Goal: Task Accomplishment & Management: Manage account settings

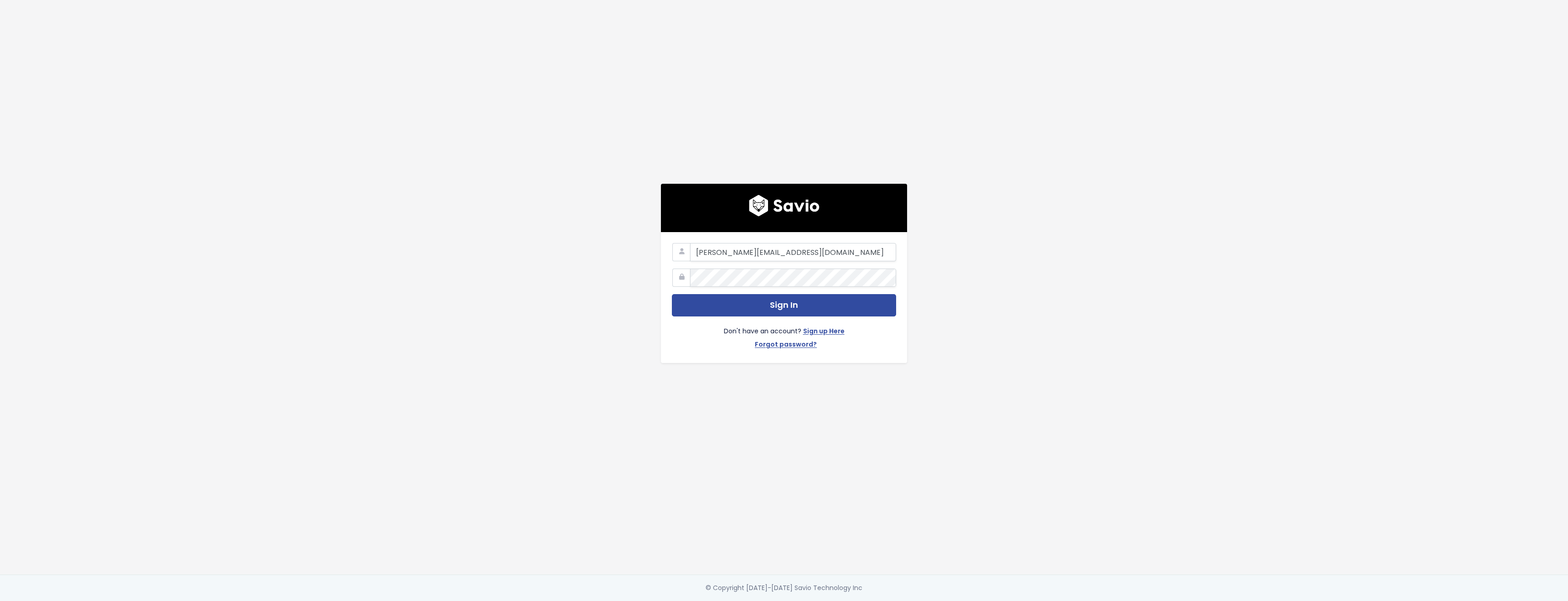
click at [771, 309] on button "Sign In" at bounding box center [783, 305] width 224 height 22
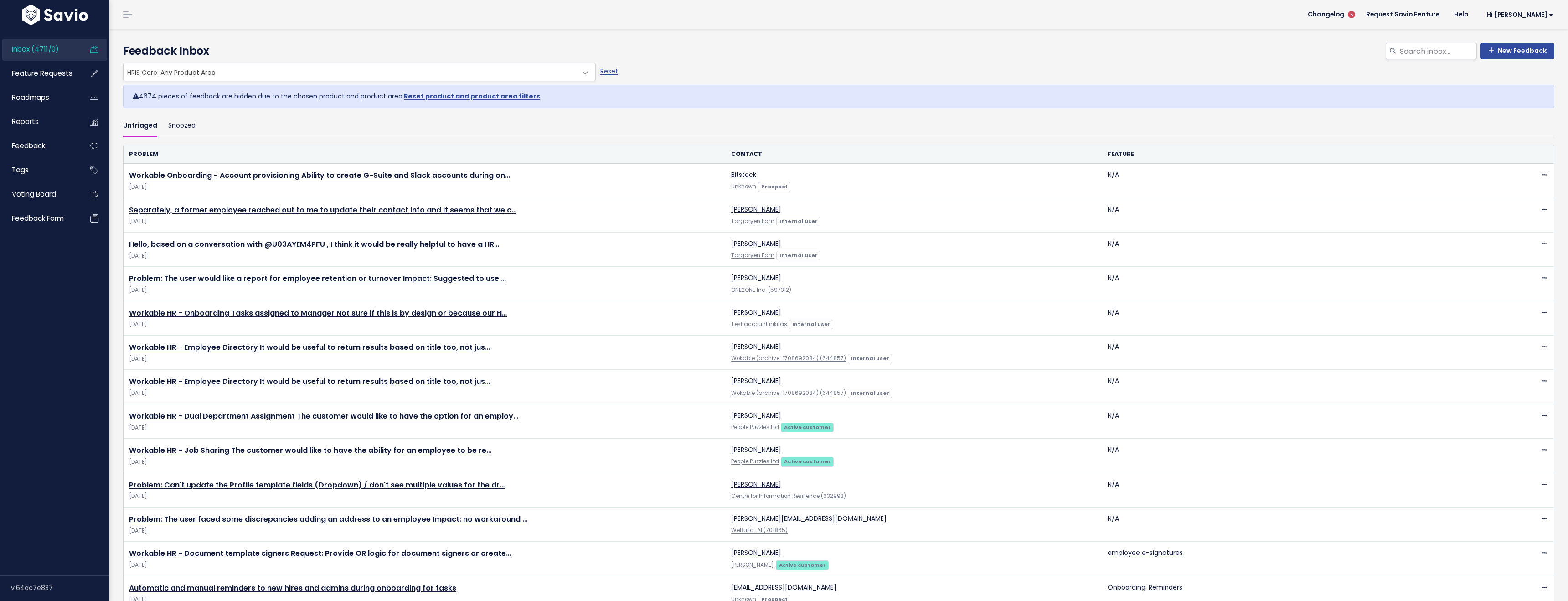
click at [251, 74] on span "HRIS Core: Any Product Area" at bounding box center [350, 72] width 453 height 17
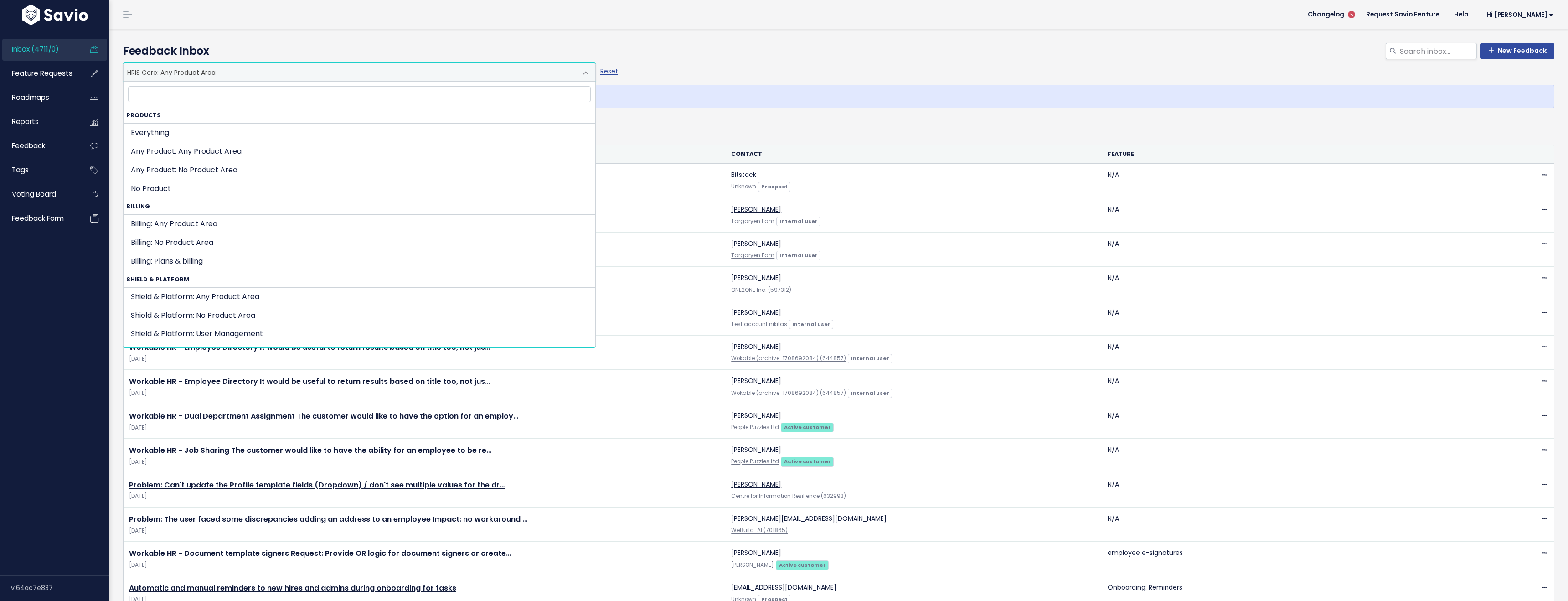
scroll to position [421, 0]
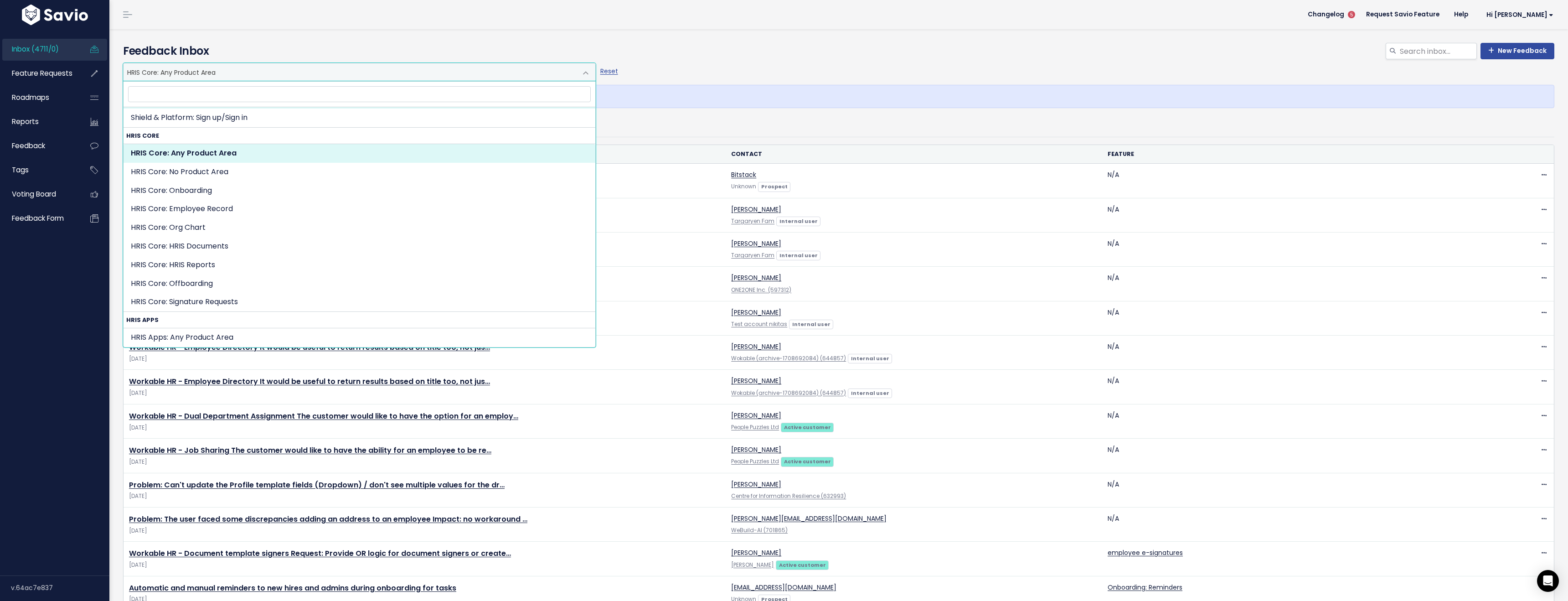
click at [176, 95] on input "search" at bounding box center [359, 94] width 463 height 16
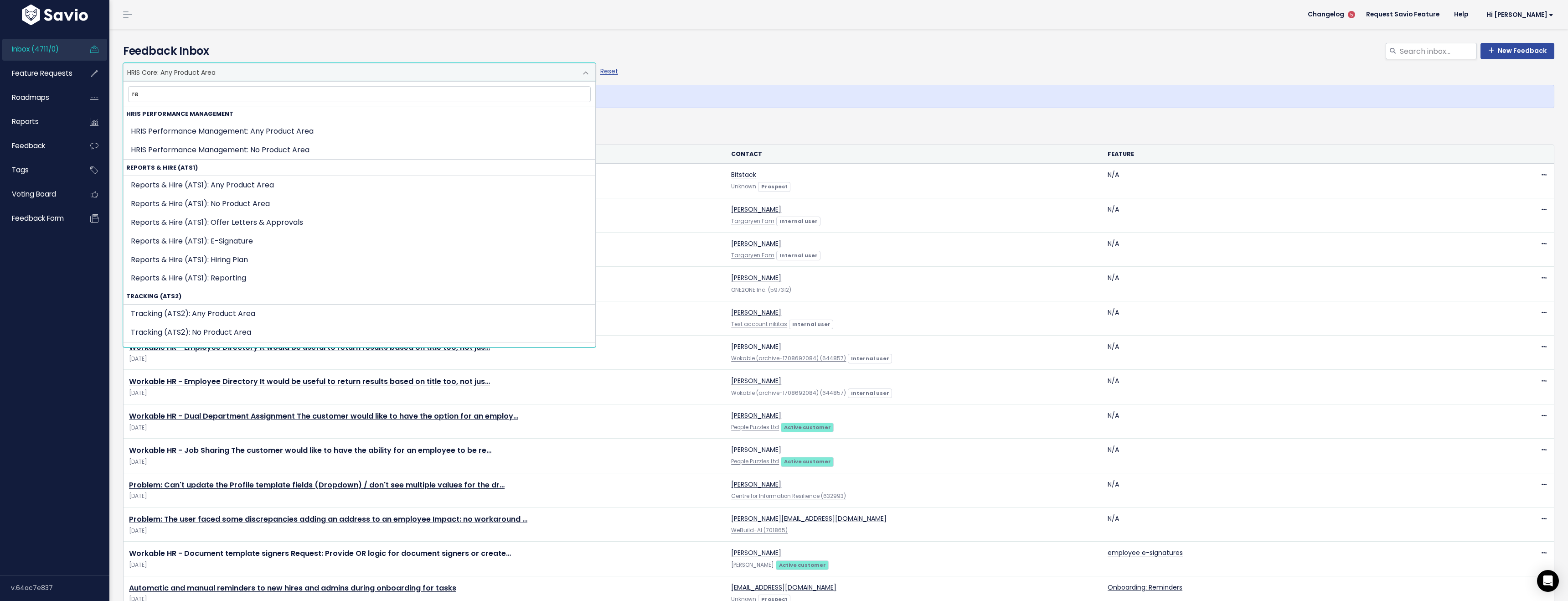
scroll to position [160, 0]
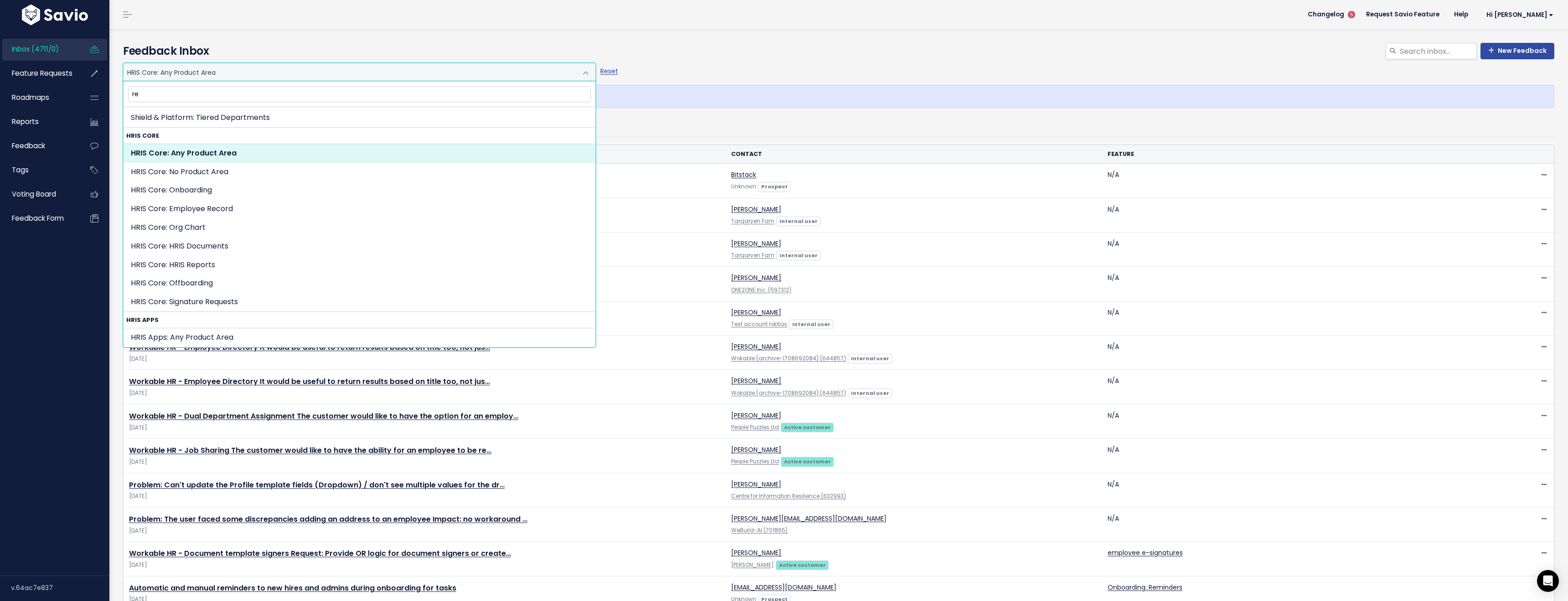
type input "rep"
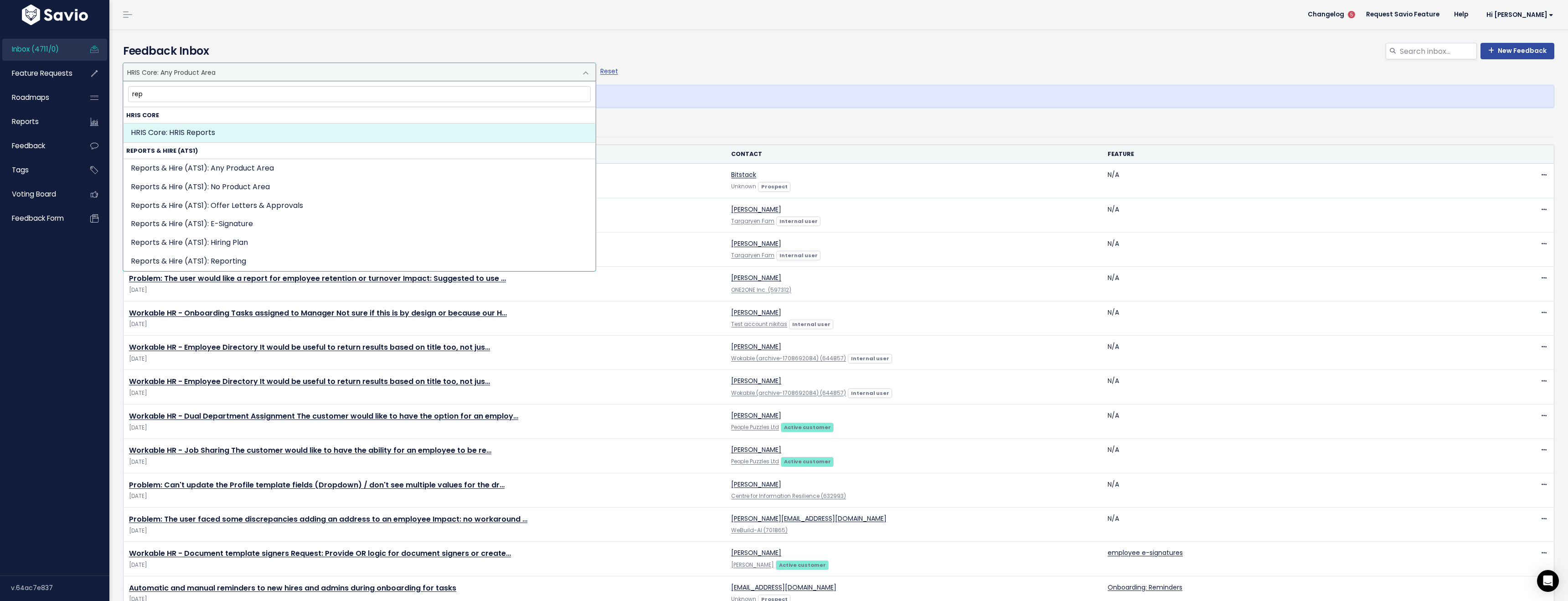
select select "HRIS_CORE:HRIS_REPORTS"
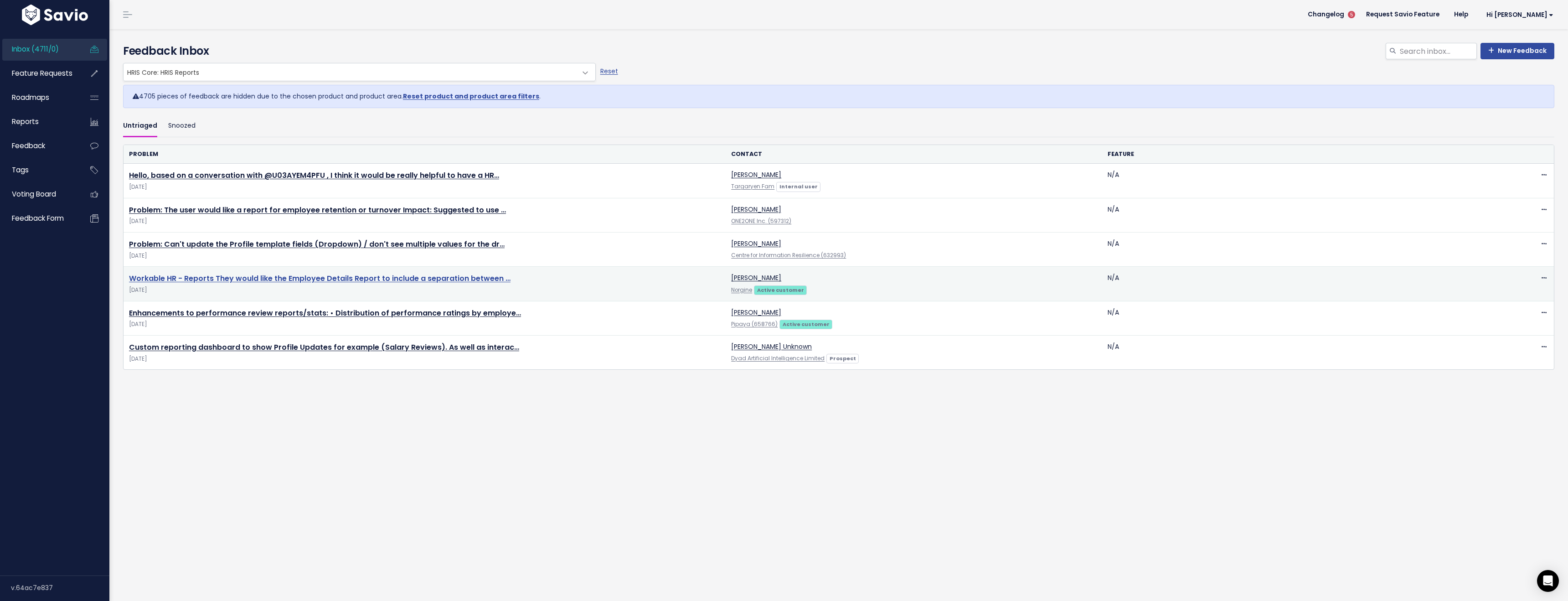
click at [366, 280] on link "Workable HR - Reports They would like the Employee Details Report to include a …" at bounding box center [320, 278] width 382 height 10
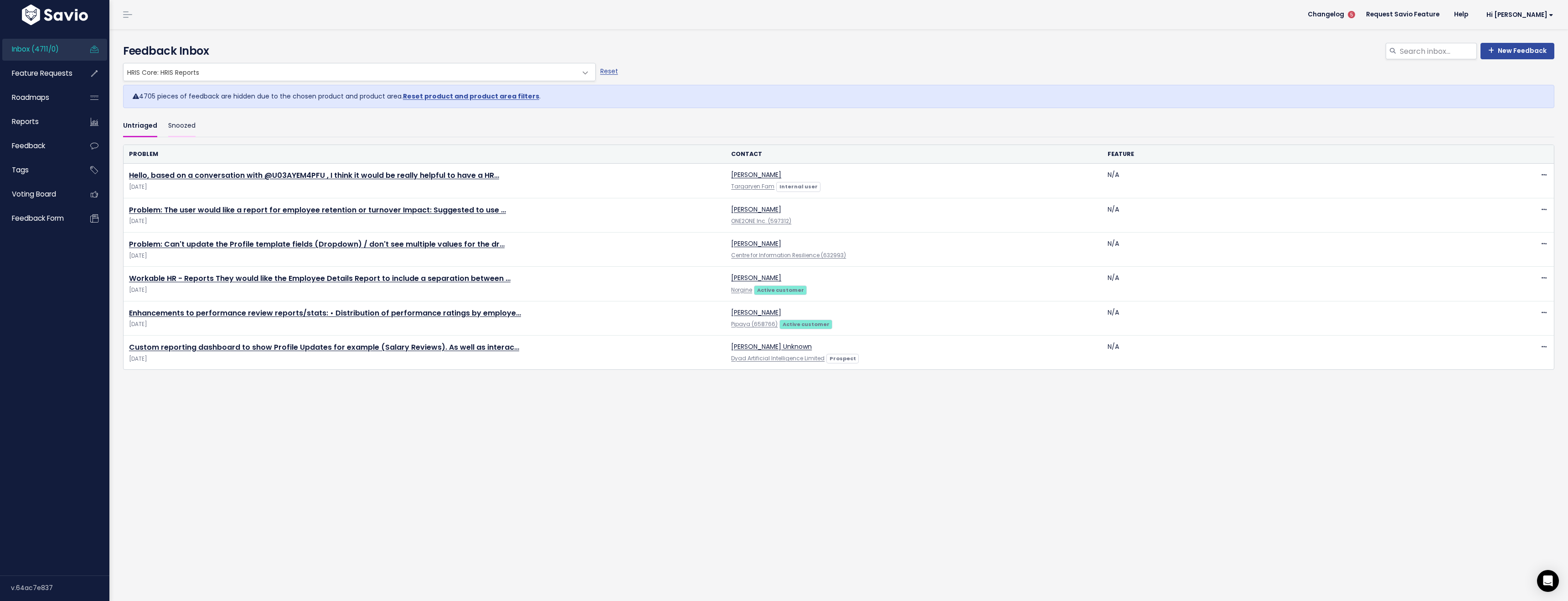
click at [178, 128] on link "Snoozed" at bounding box center [182, 125] width 27 height 21
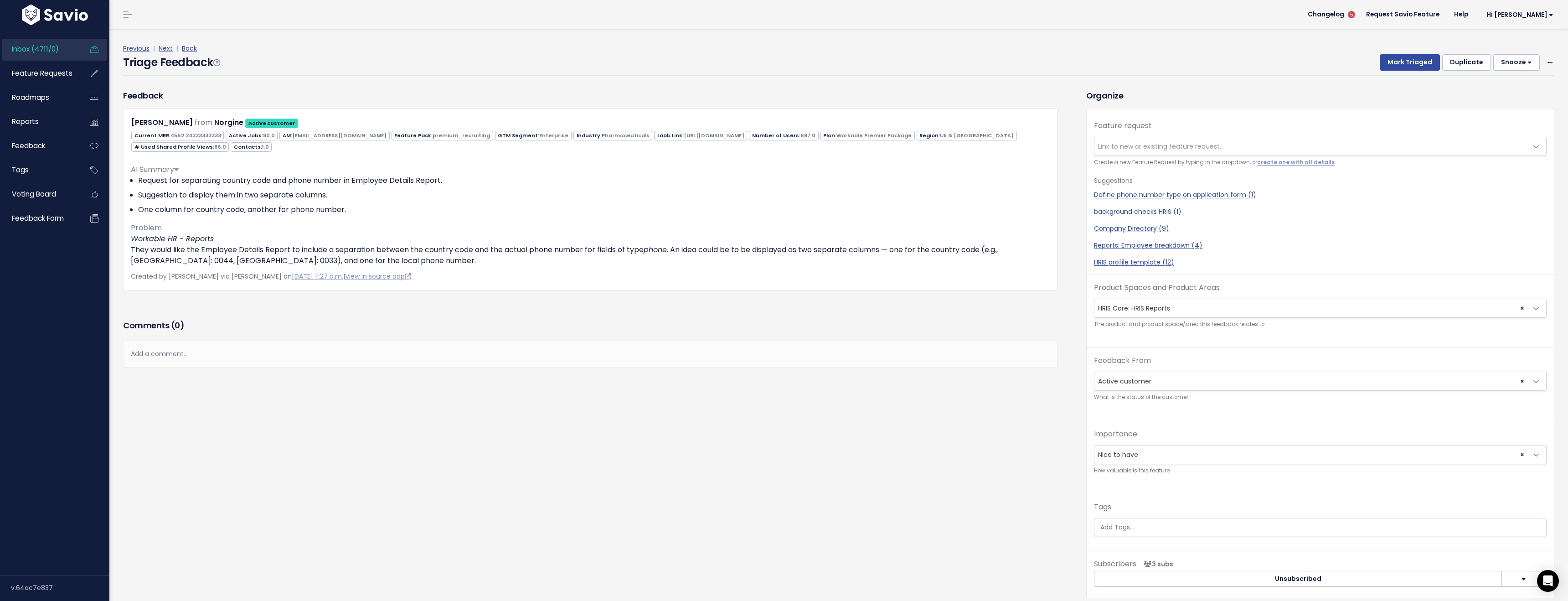
click at [49, 49] on span "Inbox (4711/0)" at bounding box center [35, 49] width 47 height 9
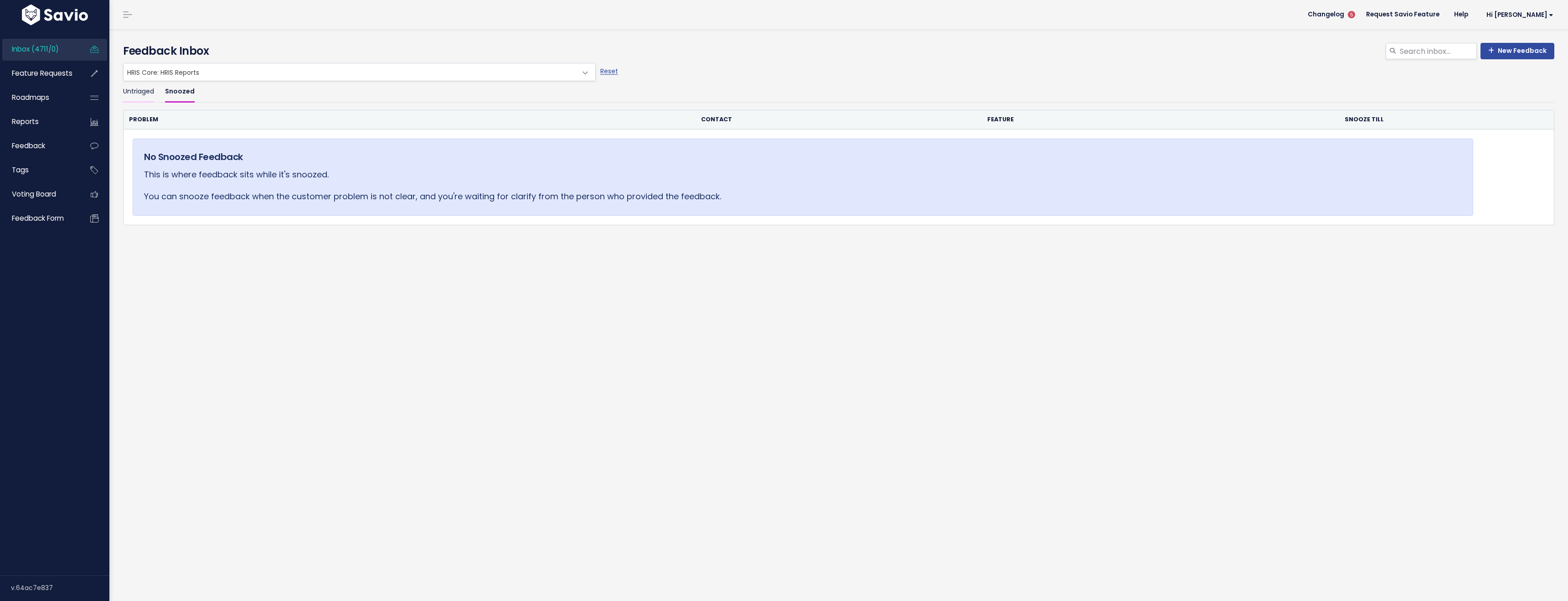
click at [142, 93] on link "Untriaged" at bounding box center [138, 91] width 31 height 21
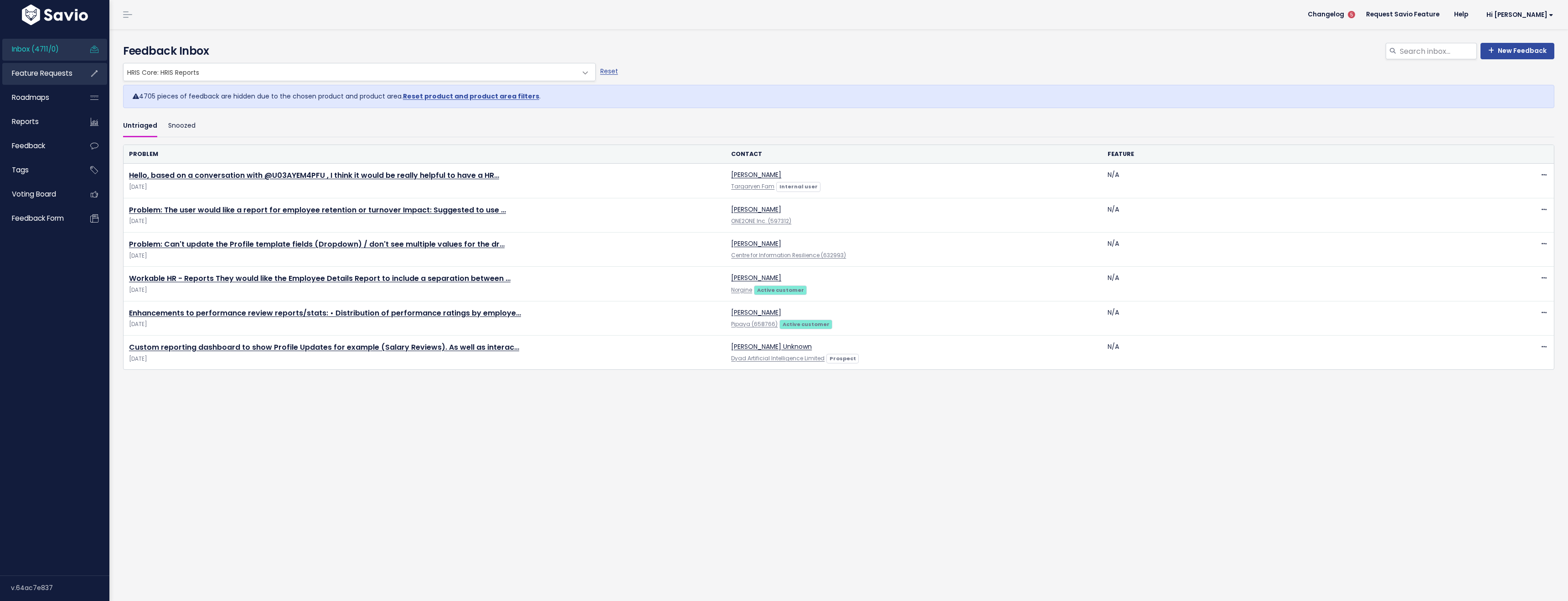
click at [51, 72] on span "Feature Requests" at bounding box center [42, 72] width 61 height 9
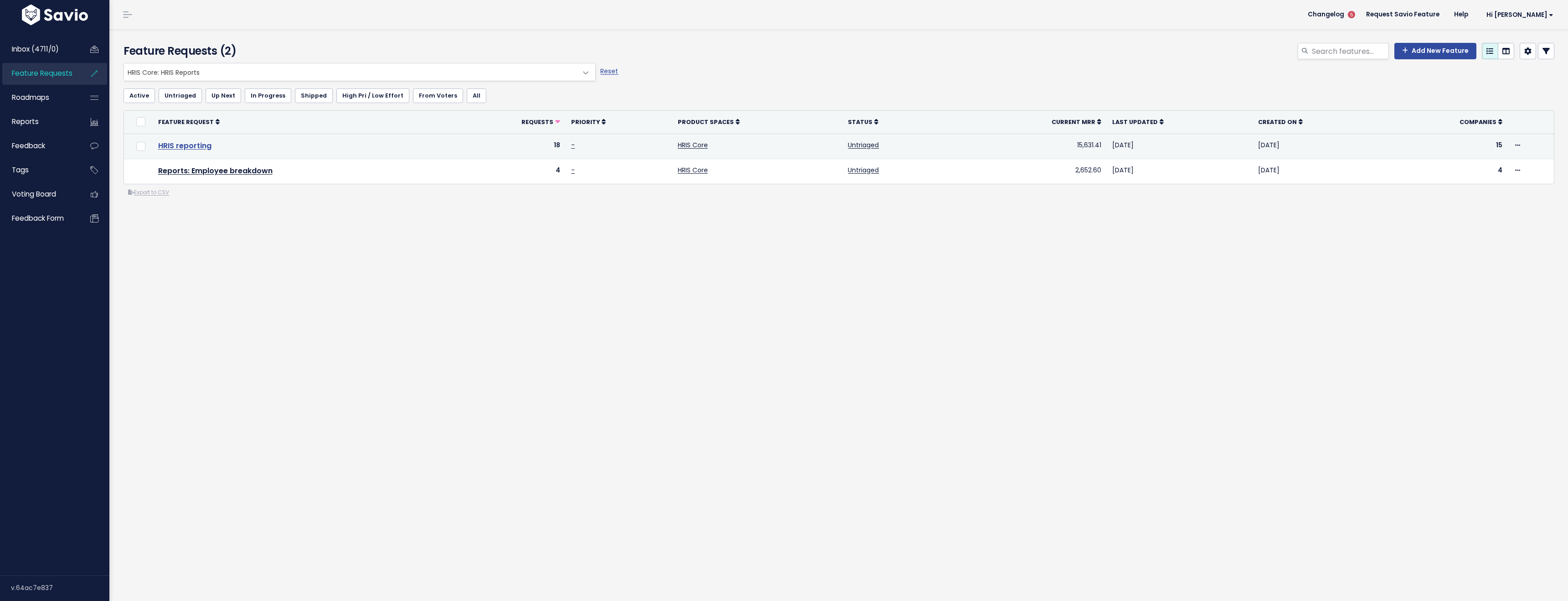
click at [197, 147] on link "HRIS reporting" at bounding box center [185, 146] width 54 height 10
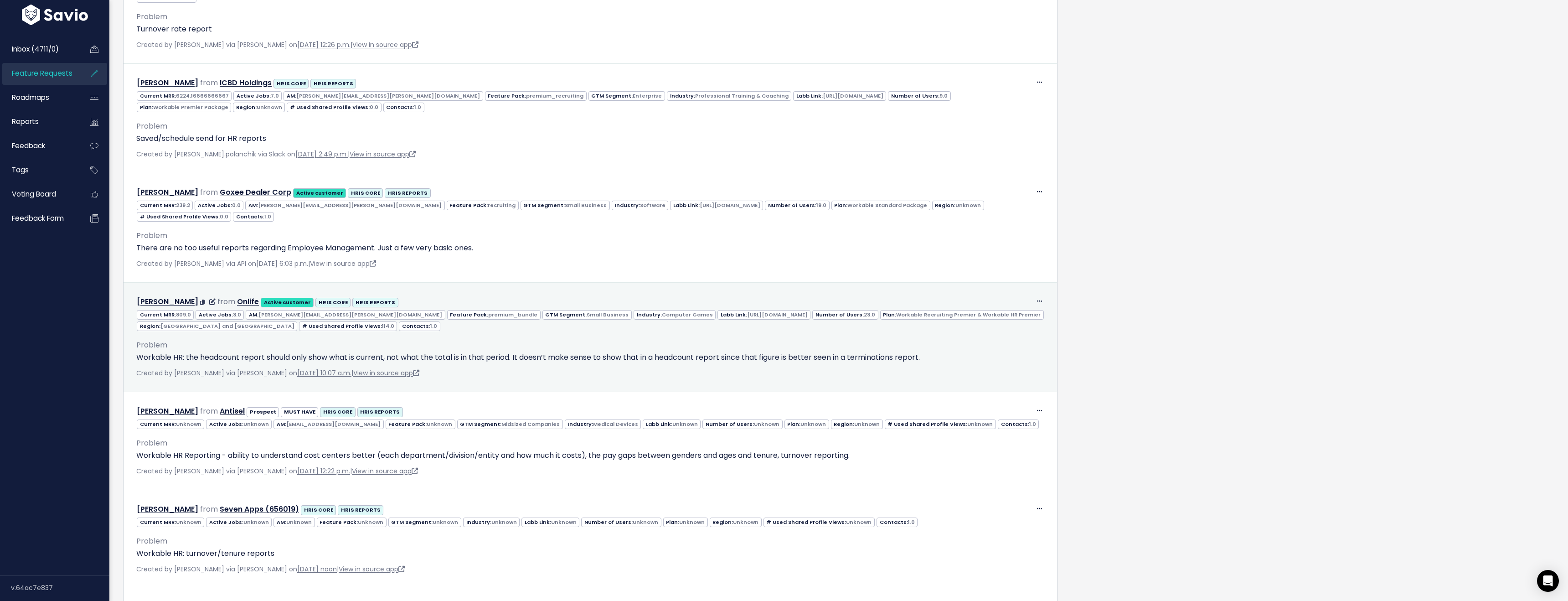
scroll to position [657, 0]
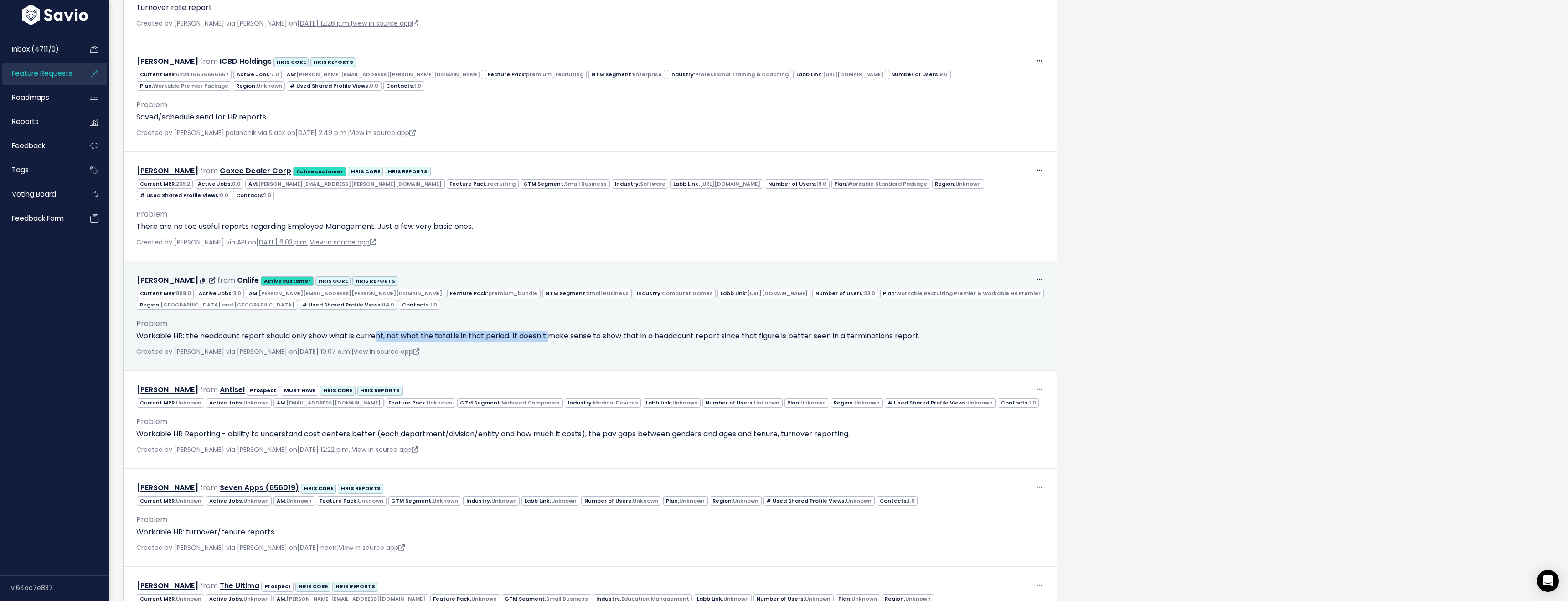
drag, startPoint x: 400, startPoint y: 334, endPoint x: 551, endPoint y: 332, distance: 151.0
click at [551, 332] on p "Workable HR: the headcount report should only show what is current, not what th…" at bounding box center [590, 336] width 908 height 11
drag, startPoint x: 517, startPoint y: 337, endPoint x: 879, endPoint y: 338, distance: 362.0
click at [879, 338] on p "Workable HR: the headcount report should only show what is current, not what th…" at bounding box center [590, 336] width 908 height 11
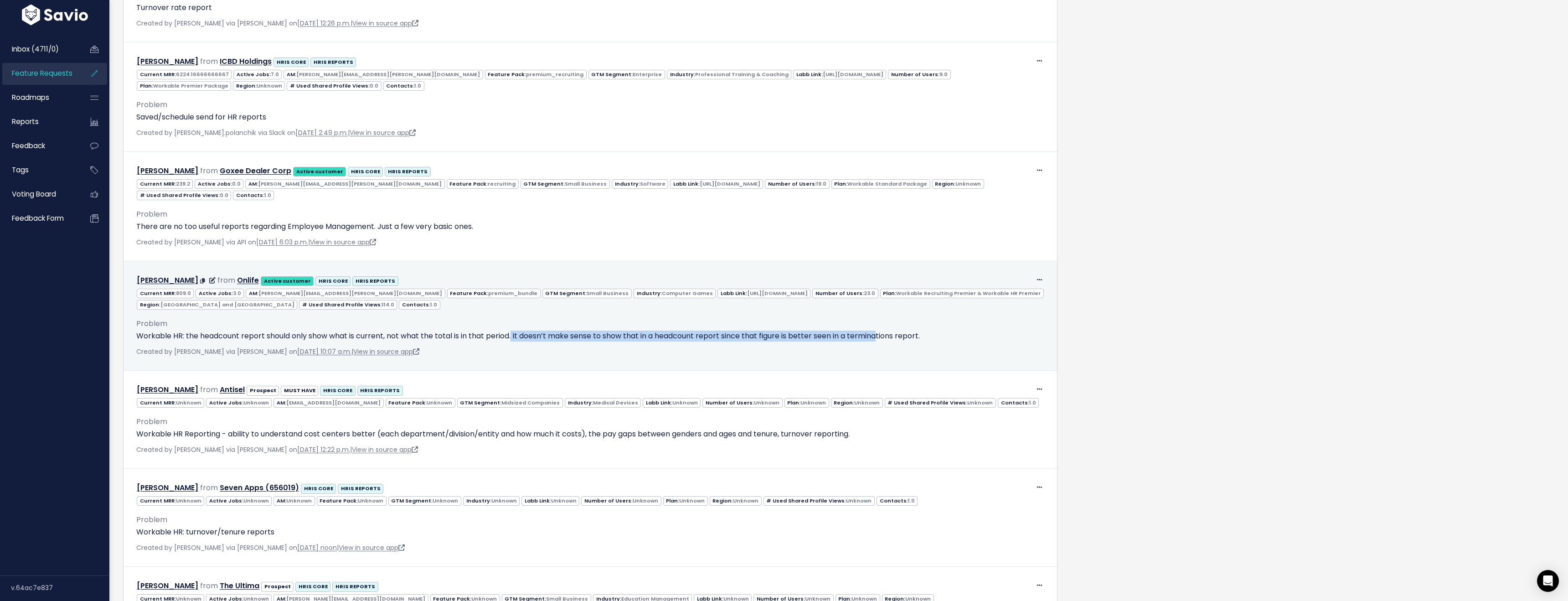
click at [879, 338] on p "Workable HR: the headcount report should only show what is current, not what th…" at bounding box center [590, 336] width 908 height 11
drag, startPoint x: 917, startPoint y: 336, endPoint x: 621, endPoint y: 327, distance: 296.1
click at [621, 327] on div "Problem Workable HR: the headcount report should only show what is current, not…" at bounding box center [590, 329] width 908 height 24
click at [706, 343] on div "Problem Workable HR: the headcount report should only show what is current, not…" at bounding box center [590, 334] width 921 height 48
click at [818, 333] on p "Workable HR: the headcount report should only show what is current, not what th…" at bounding box center [590, 336] width 908 height 11
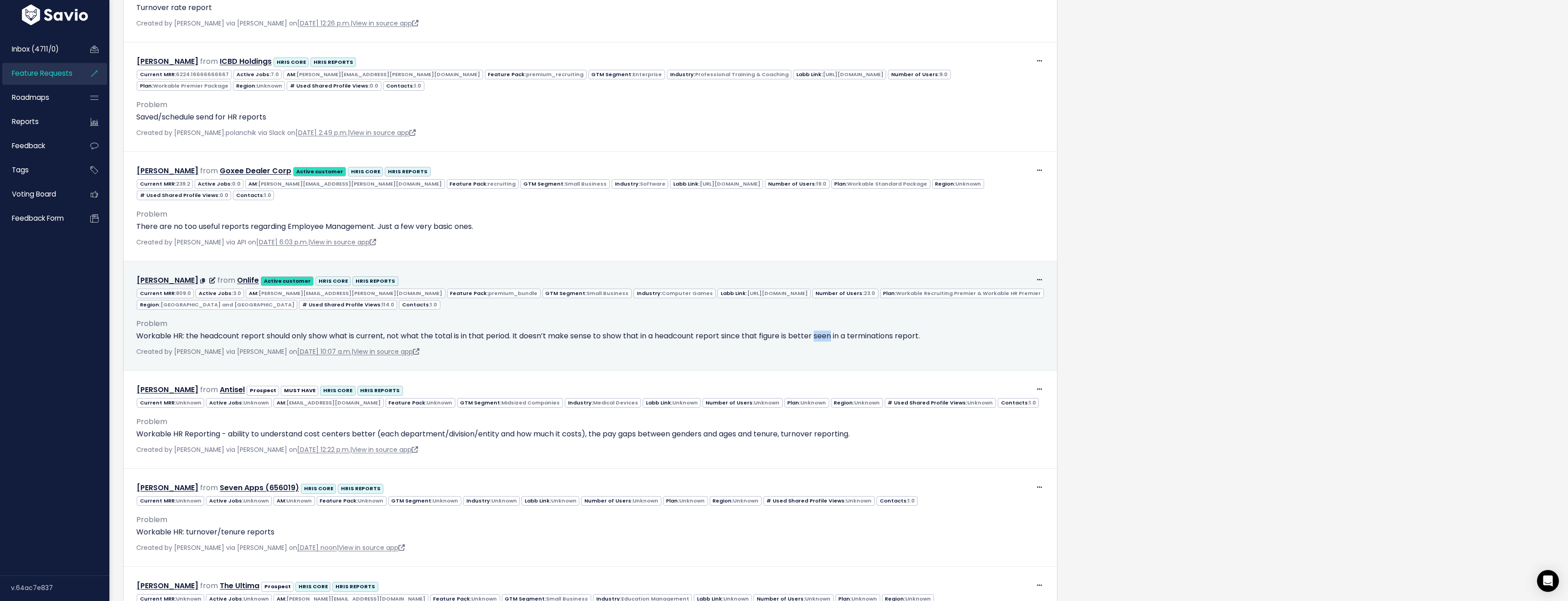
click at [818, 333] on p "Workable HR: the headcount report should only show what is current, not what th…" at bounding box center [590, 336] width 908 height 11
drag, startPoint x: 818, startPoint y: 333, endPoint x: 873, endPoint y: 334, distance: 55.0
click at [829, 335] on p "Workable HR: the headcount report should only show what is current, not what th…" at bounding box center [590, 336] width 908 height 11
click at [923, 333] on p "Workable HR: the headcount report should only show what is current, not what th…" at bounding box center [590, 336] width 908 height 11
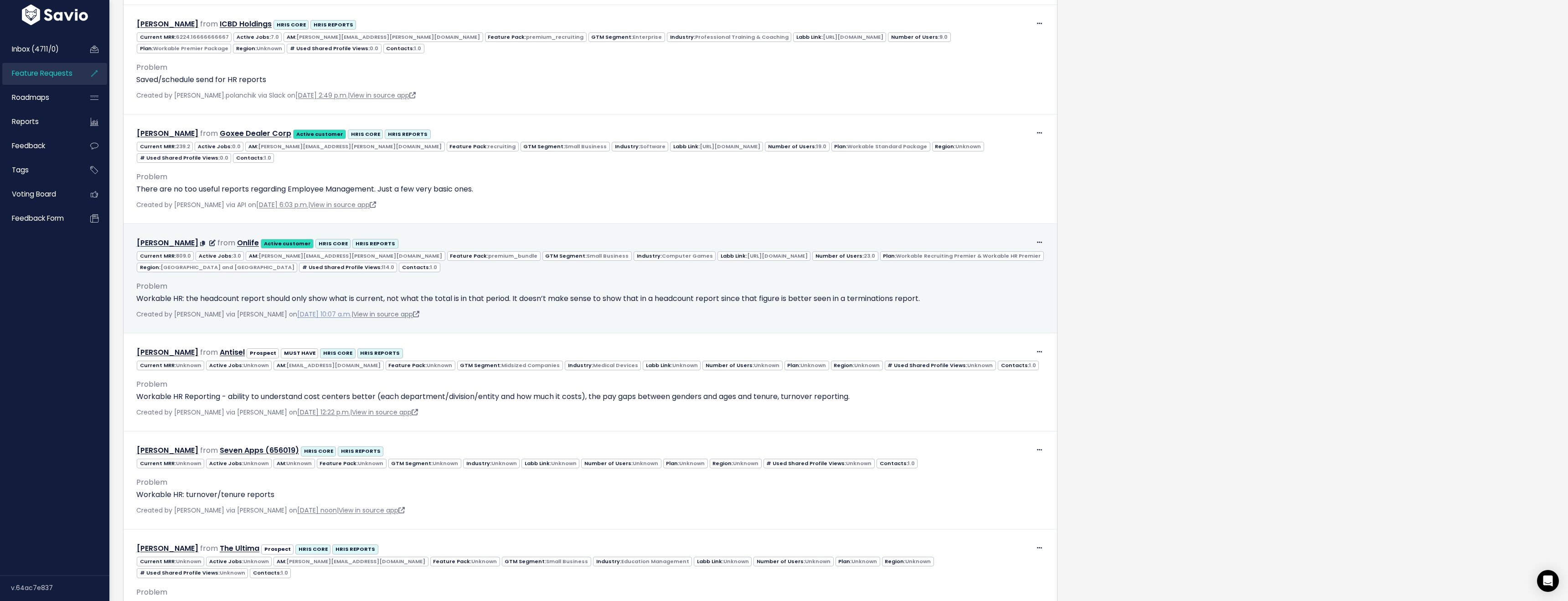
click at [323, 314] on link "July 31, 2024, 10:07 a.m." at bounding box center [325, 314] width 55 height 9
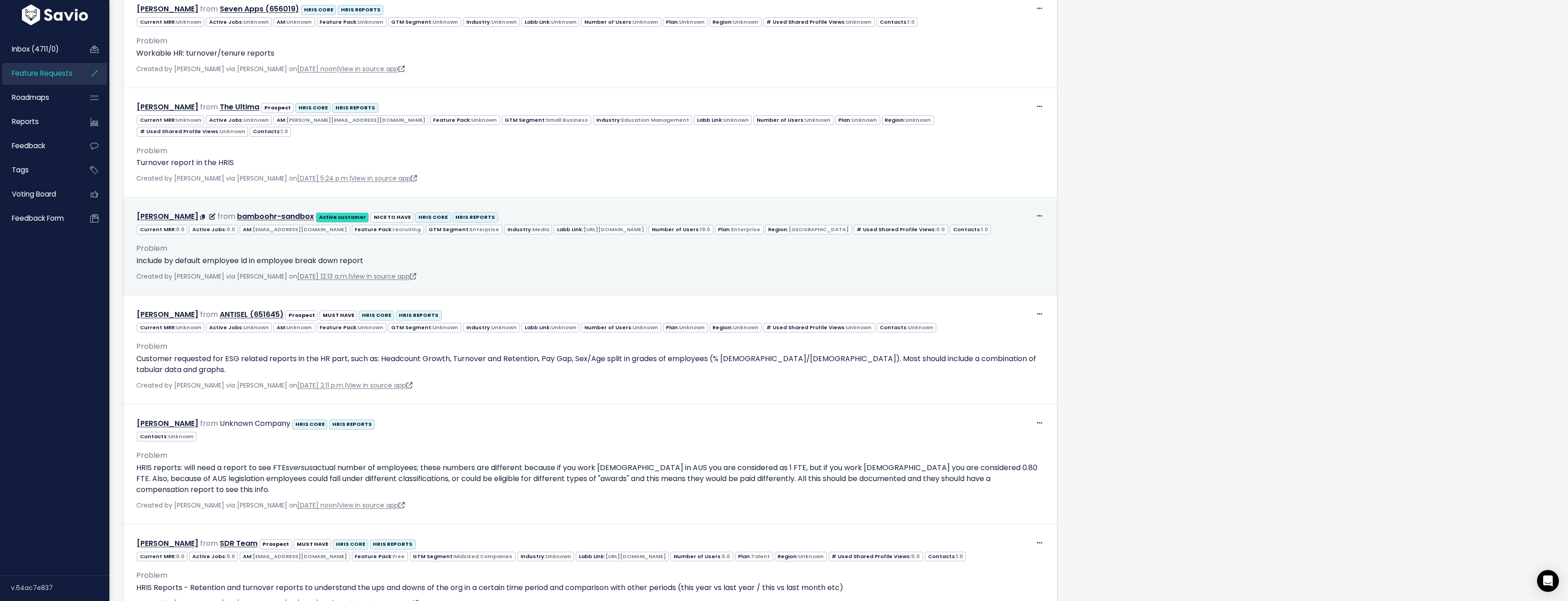
scroll to position [1140, 0]
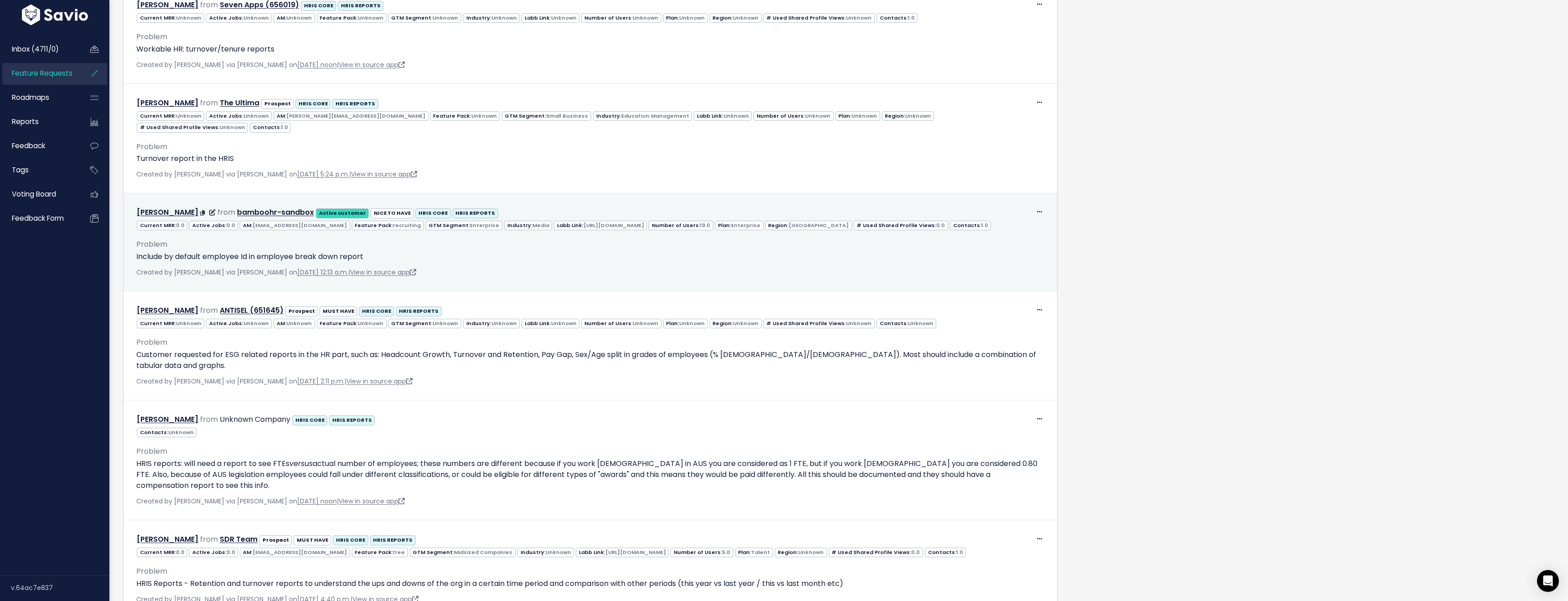
drag, startPoint x: 1037, startPoint y: 196, endPoint x: 1036, endPoint y: 239, distance: 43.0
click at [1037, 206] on span at bounding box center [1039, 211] width 9 height 11
click at [1006, 263] on link "Delete" at bounding box center [1017, 272] width 66 height 18
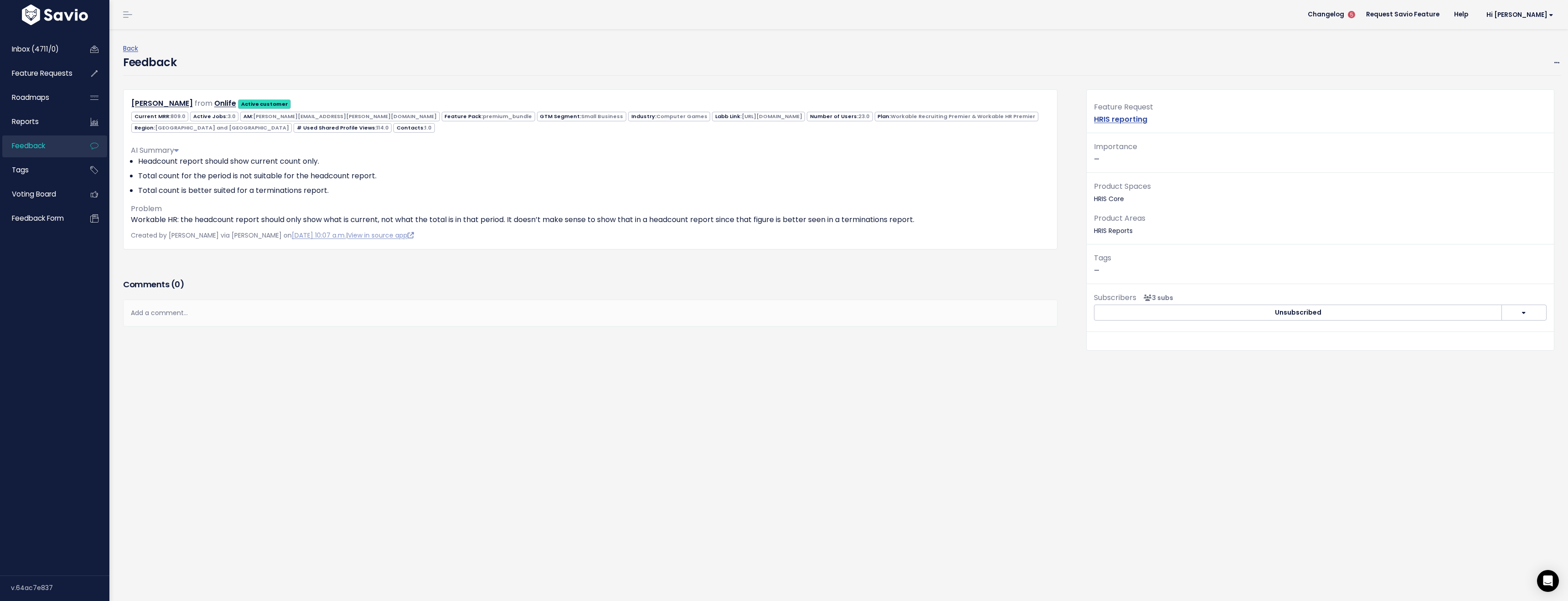
click at [294, 283] on h3 "Comments ( 0 )" at bounding box center [590, 284] width 934 height 13
drag, startPoint x: 215, startPoint y: 222, endPoint x: 415, endPoint y: 222, distance: 200.0
click at [415, 222] on p "Workable HR: the headcount report should only show what is current, not what th…" at bounding box center [590, 219] width 919 height 11
drag, startPoint x: 415, startPoint y: 222, endPoint x: 389, endPoint y: 223, distance: 26.0
click at [411, 222] on p "Workable HR: the headcount report should only show what is current, not what th…" at bounding box center [590, 219] width 919 height 11
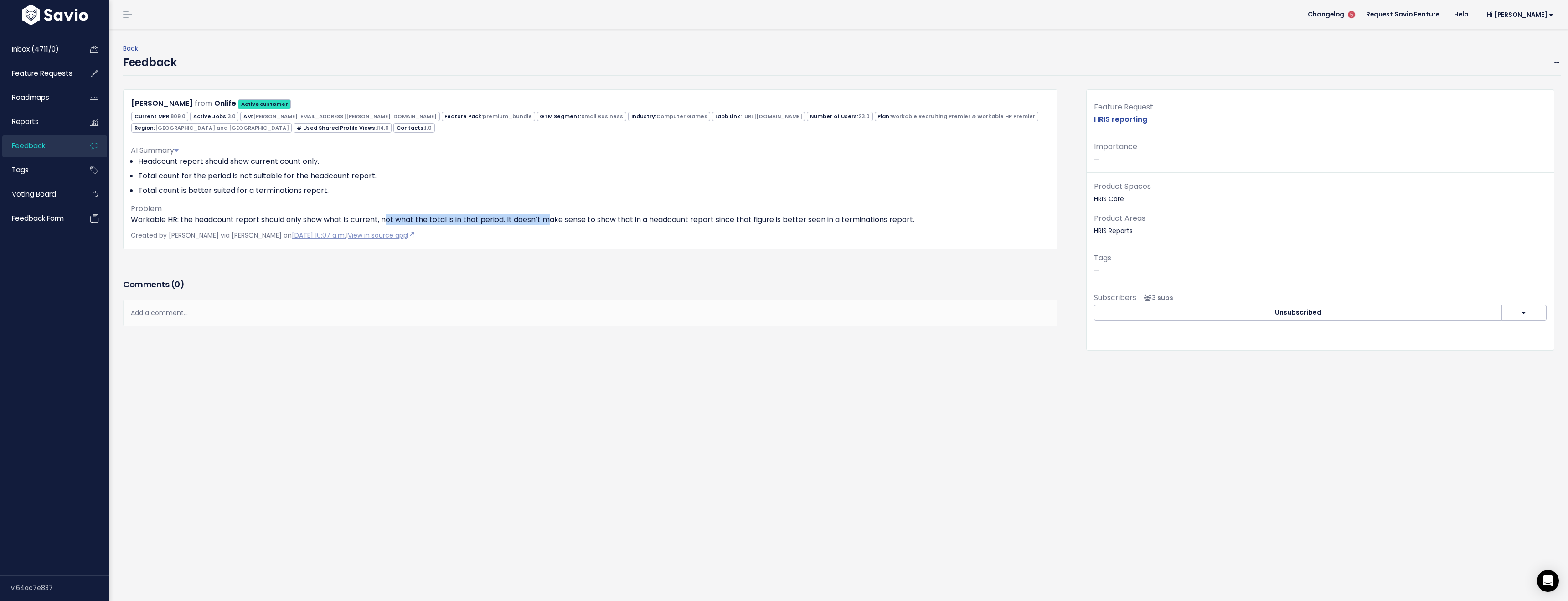
drag, startPoint x: 390, startPoint y: 223, endPoint x: 553, endPoint y: 217, distance: 163.1
click at [553, 217] on p "Workable HR: the headcount report should only show what is current, not what th…" at bounding box center [590, 219] width 919 height 11
drag, startPoint x: 553, startPoint y: 217, endPoint x: 680, endPoint y: 312, distance: 158.6
click at [557, 218] on p "Workable HR: the headcount report should only show what is current, not what th…" at bounding box center [590, 219] width 919 height 11
click at [691, 327] on div "Comments ( 0 ) Add a comment... | | | | Add a comment... xxxxxxxxxx These are n…" at bounding box center [590, 315] width 948 height 77
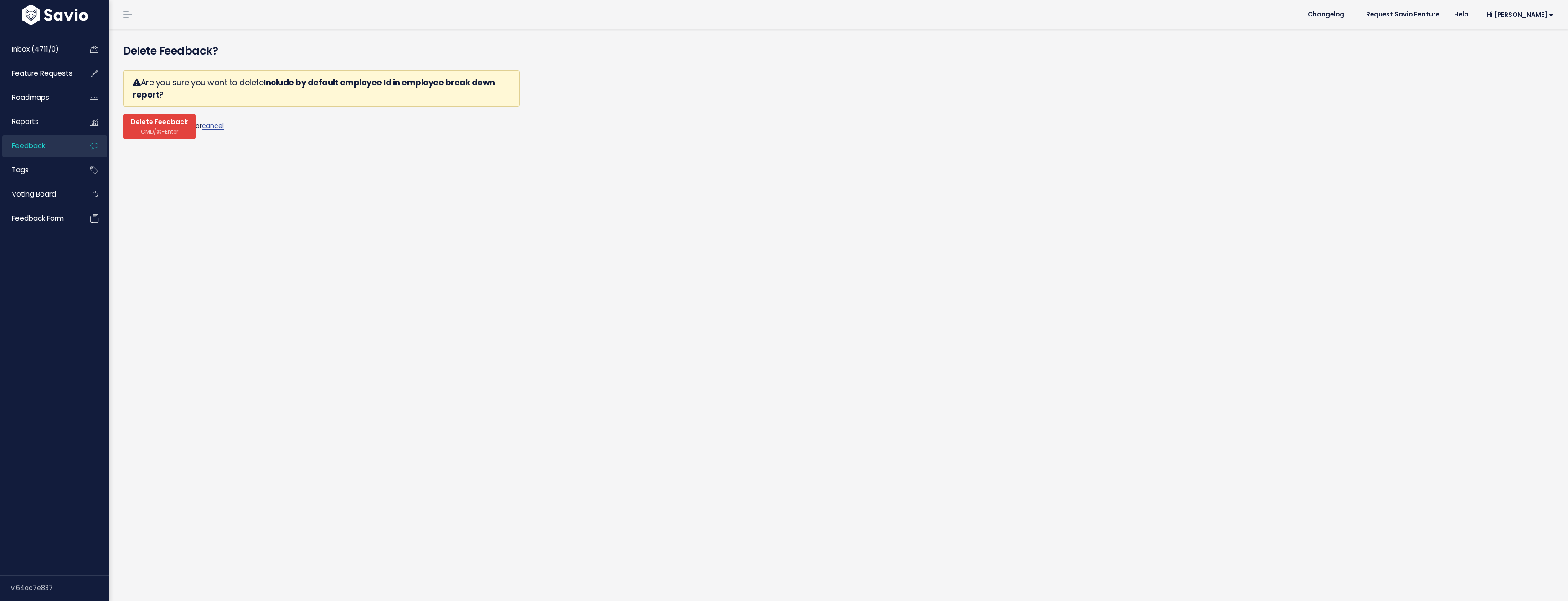
drag, startPoint x: 161, startPoint y: 130, endPoint x: 220, endPoint y: 147, distance: 61.4
click at [162, 130] on span "CMD/⌘-Enter" at bounding box center [159, 131] width 37 height 7
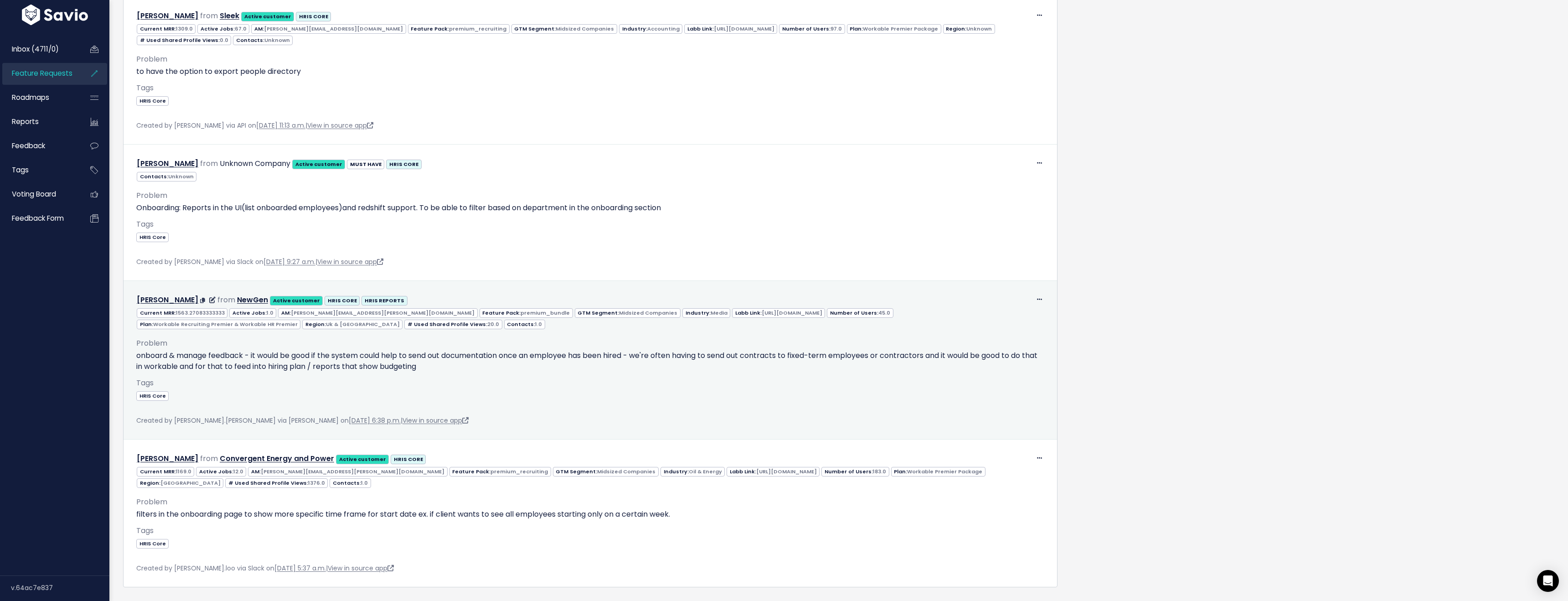
scroll to position [2164, 0]
click at [349, 417] on link "May 25, 2023, 6:38 p.m." at bounding box center [374, 421] width 52 height 9
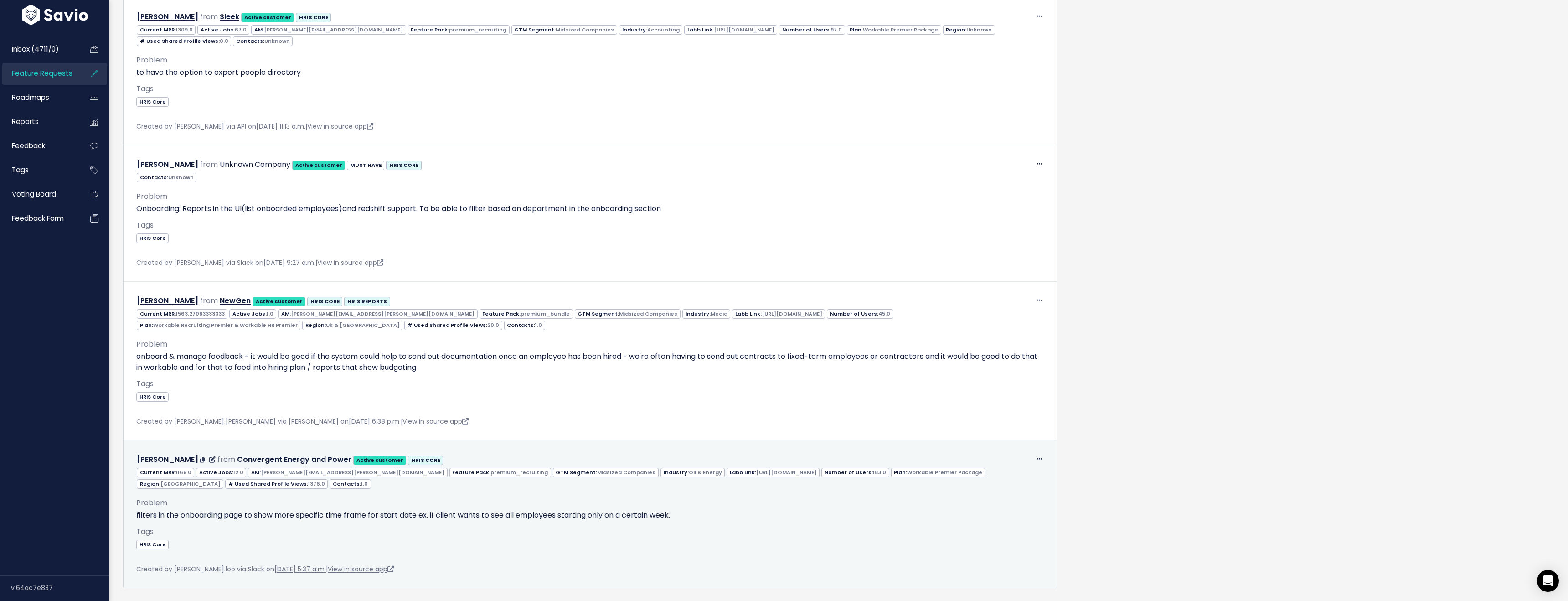
scroll to position [2169, 0]
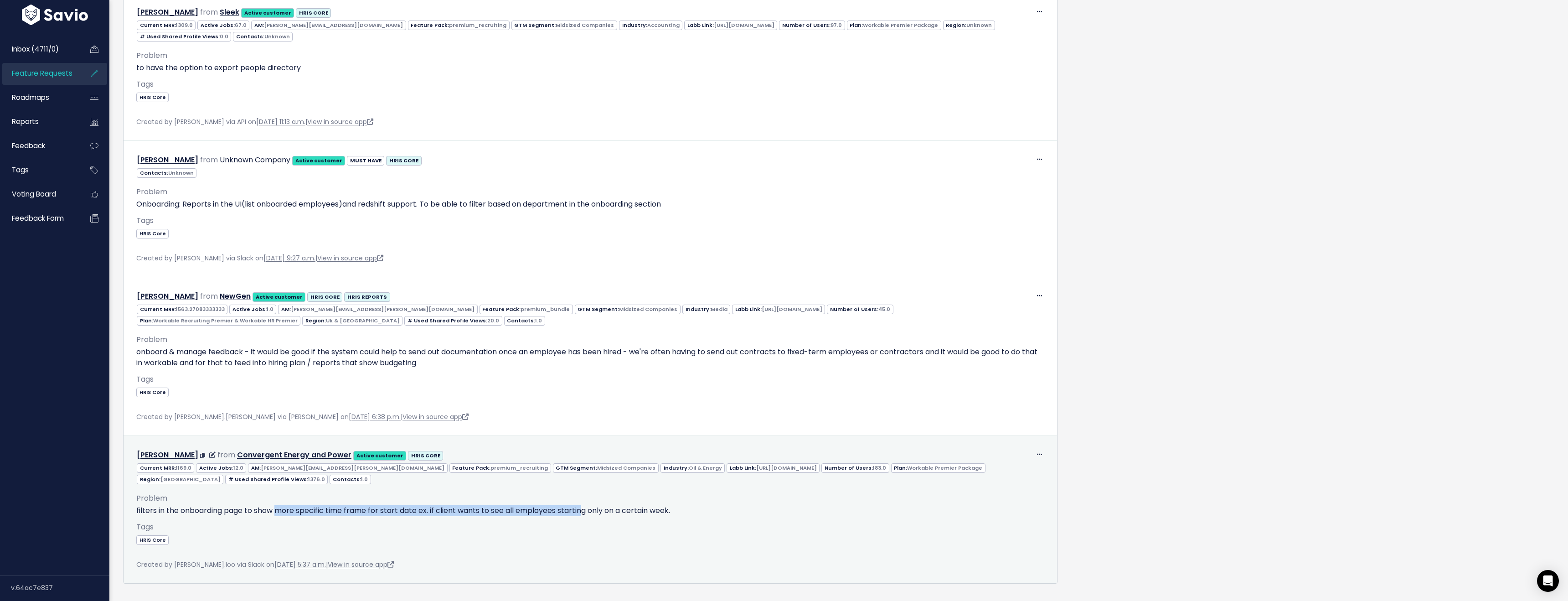
drag, startPoint x: 279, startPoint y: 489, endPoint x: 582, endPoint y: 493, distance: 303.0
click at [582, 505] on p "filters in the onboarding page to show more specific time frame for start date …" at bounding box center [590, 510] width 908 height 11
drag, startPoint x: 505, startPoint y: 491, endPoint x: 743, endPoint y: 494, distance: 238.0
click at [743, 505] on p "filters in the onboarding page to show more specific time frame for start date …" at bounding box center [590, 510] width 908 height 11
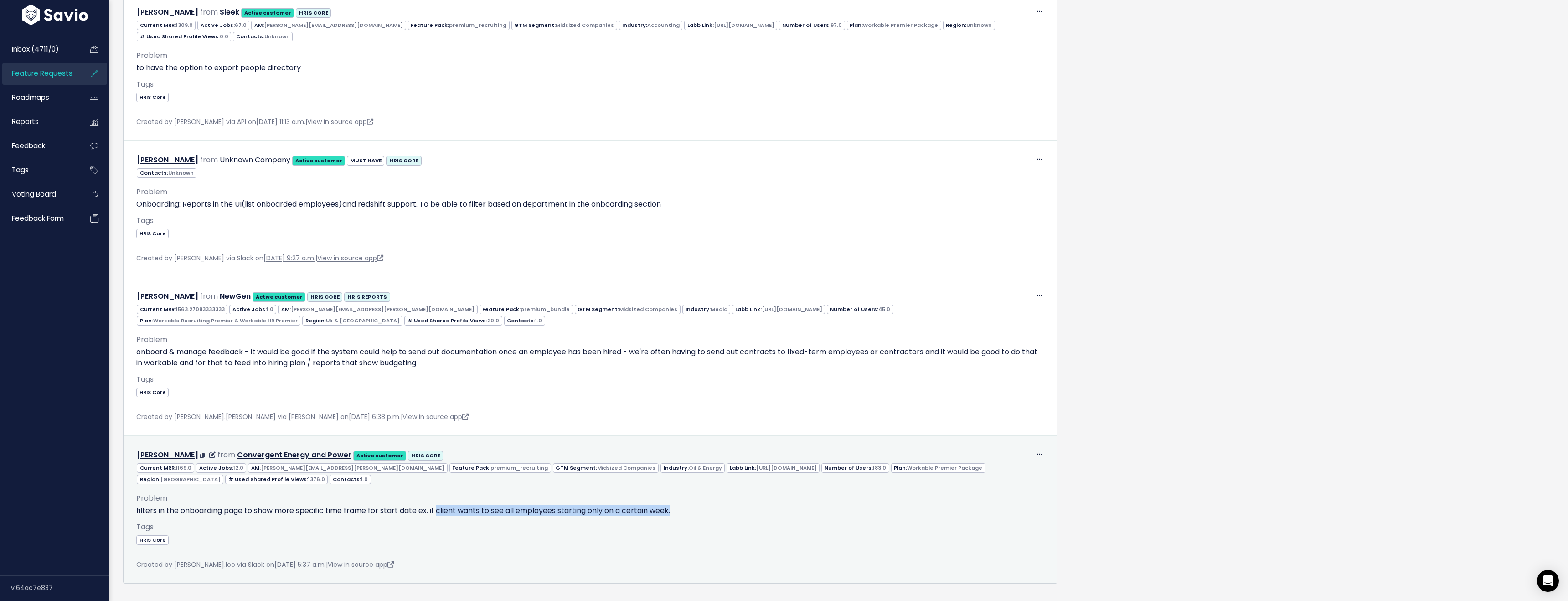
click at [743, 505] on p "filters in the onboarding page to show more specific time frame for start date …" at bounding box center [590, 510] width 908 height 11
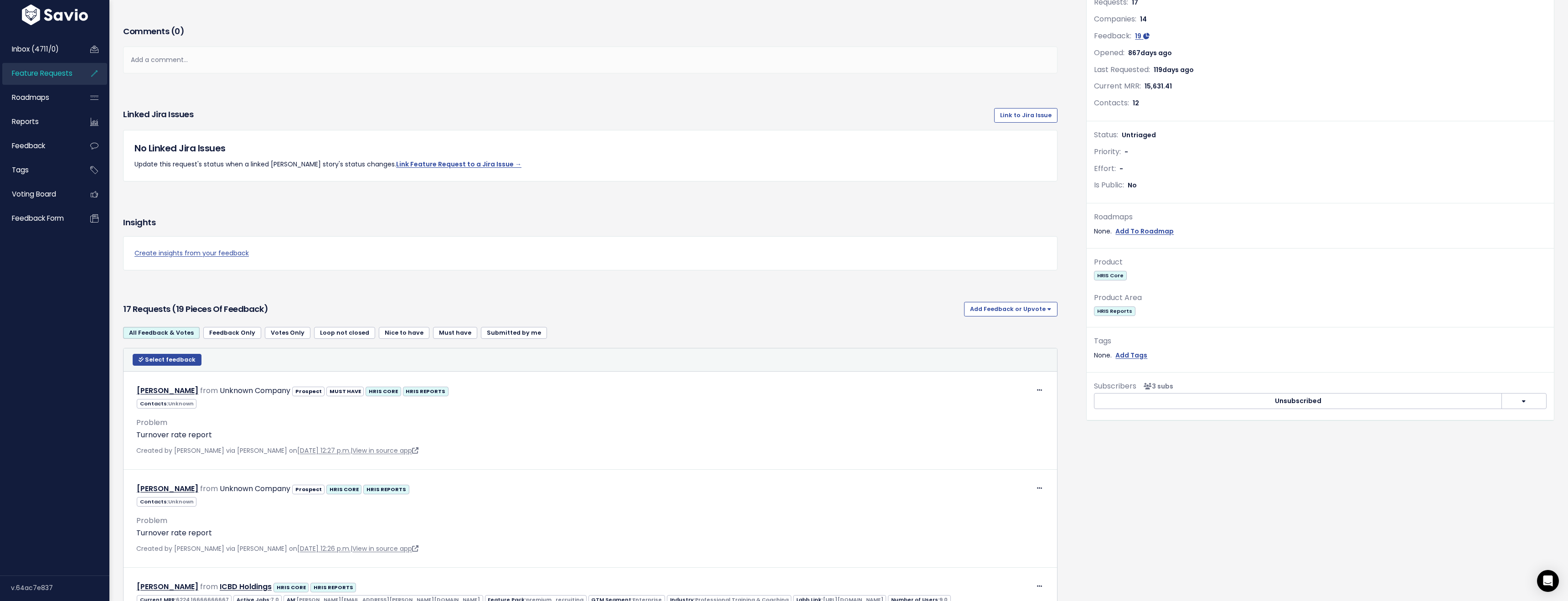
scroll to position [0, 0]
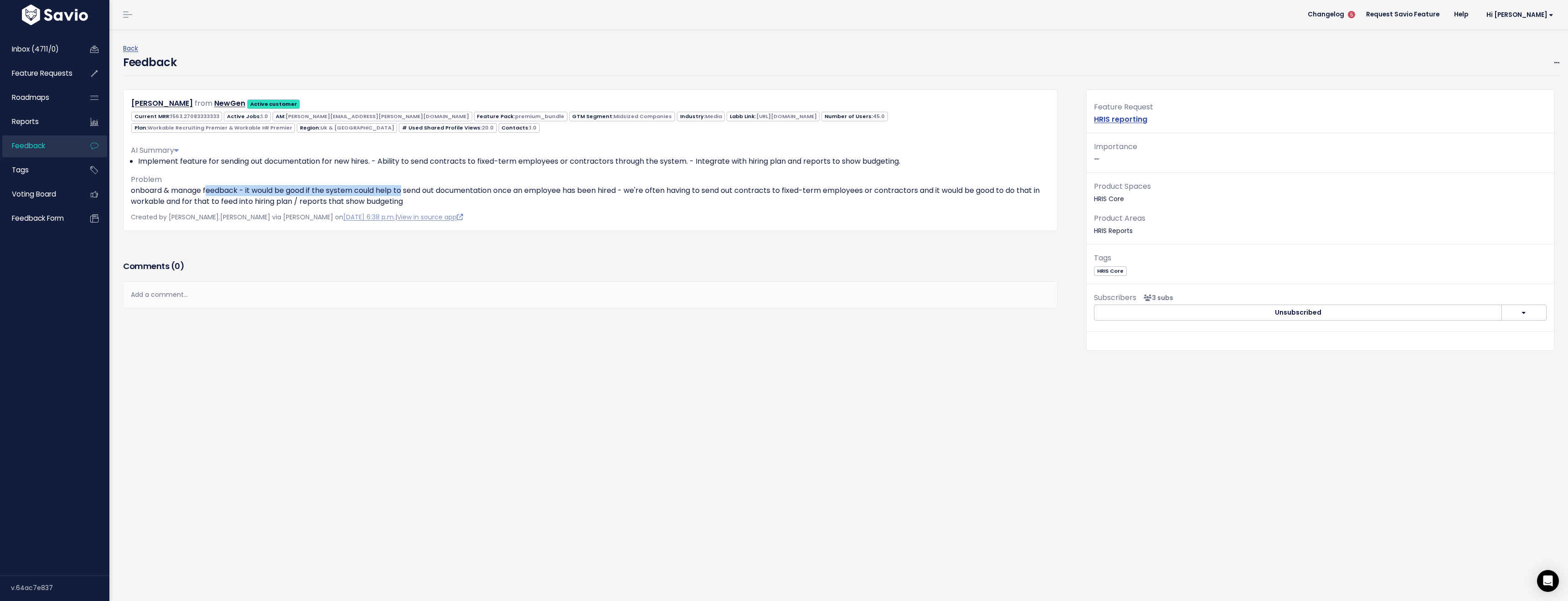
drag, startPoint x: 213, startPoint y: 191, endPoint x: 406, endPoint y: 189, distance: 193.0
click at [406, 189] on p "onboard & manage feedback - it would be good if the system could help to send o…" at bounding box center [590, 196] width 919 height 22
drag, startPoint x: 406, startPoint y: 189, endPoint x: 443, endPoint y: 193, distance: 37.2
click at [408, 189] on p "onboard & manage feedback - it would be good if the system could help to send o…" at bounding box center [590, 196] width 919 height 22
drag, startPoint x: 380, startPoint y: 191, endPoint x: 560, endPoint y: 193, distance: 180.0
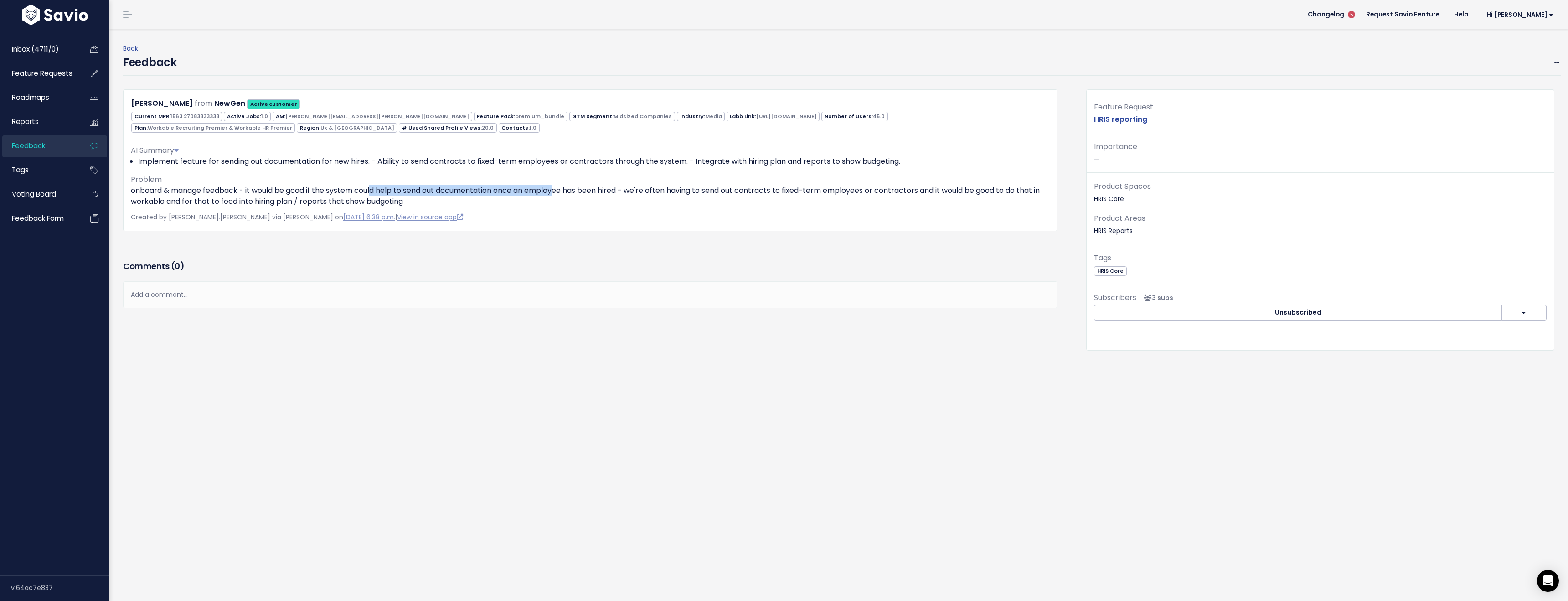
click at [559, 193] on p "onboard & manage feedback - it would be good if the system could help to send o…" at bounding box center [590, 196] width 919 height 22
drag, startPoint x: 560, startPoint y: 193, endPoint x: 566, endPoint y: 193, distance: 6.0
click at [561, 193] on p "onboard & manage feedback - it would be good if the system could help to send o…" at bounding box center [590, 196] width 919 height 22
click at [758, 194] on p "onboard & manage feedback - it would be good if the system could help to send o…" at bounding box center [590, 196] width 919 height 22
drag, startPoint x: 759, startPoint y: 196, endPoint x: 1094, endPoint y: 119, distance: 343.7
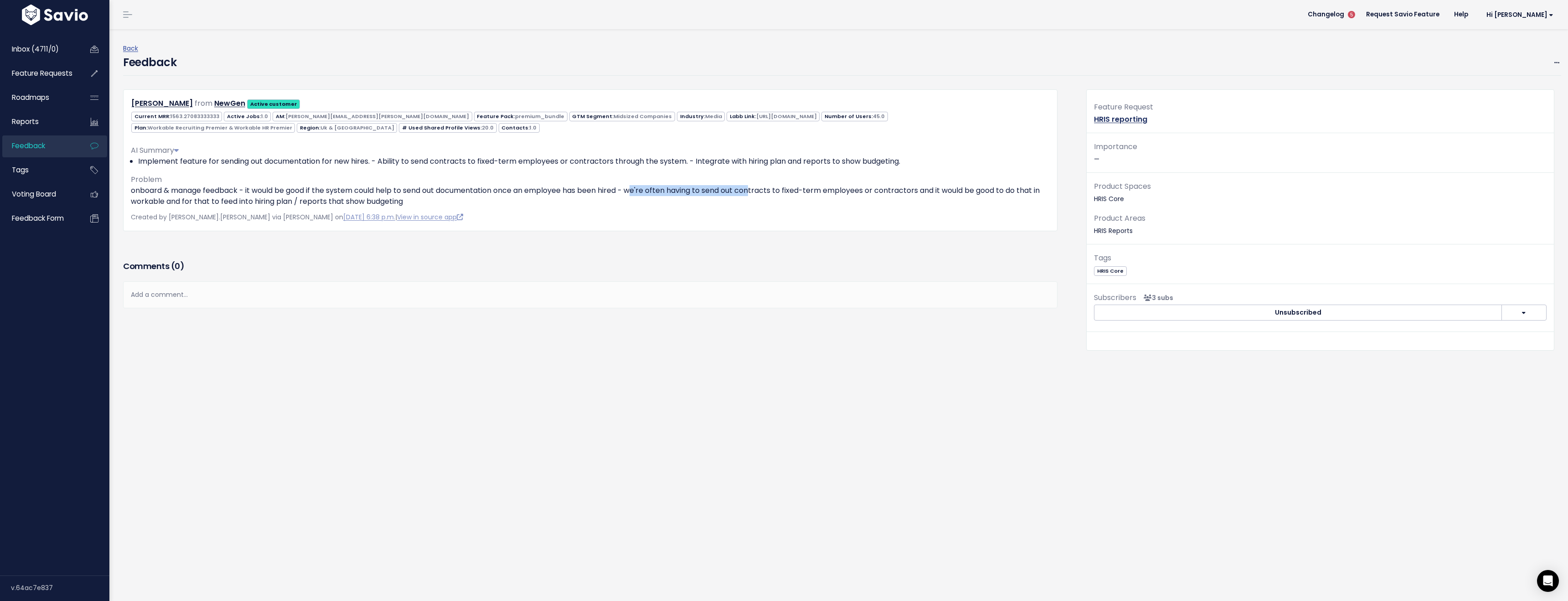
click at [759, 196] on p "onboard & manage feedback - it would be good if the system could help to send o…" at bounding box center [590, 196] width 919 height 22
click at [1557, 67] on span at bounding box center [1556, 62] width 9 height 11
drag, startPoint x: 1506, startPoint y: 123, endPoint x: 1471, endPoint y: 128, distance: 35.4
click at [1506, 123] on link "Delete" at bounding box center [1519, 123] width 66 height 18
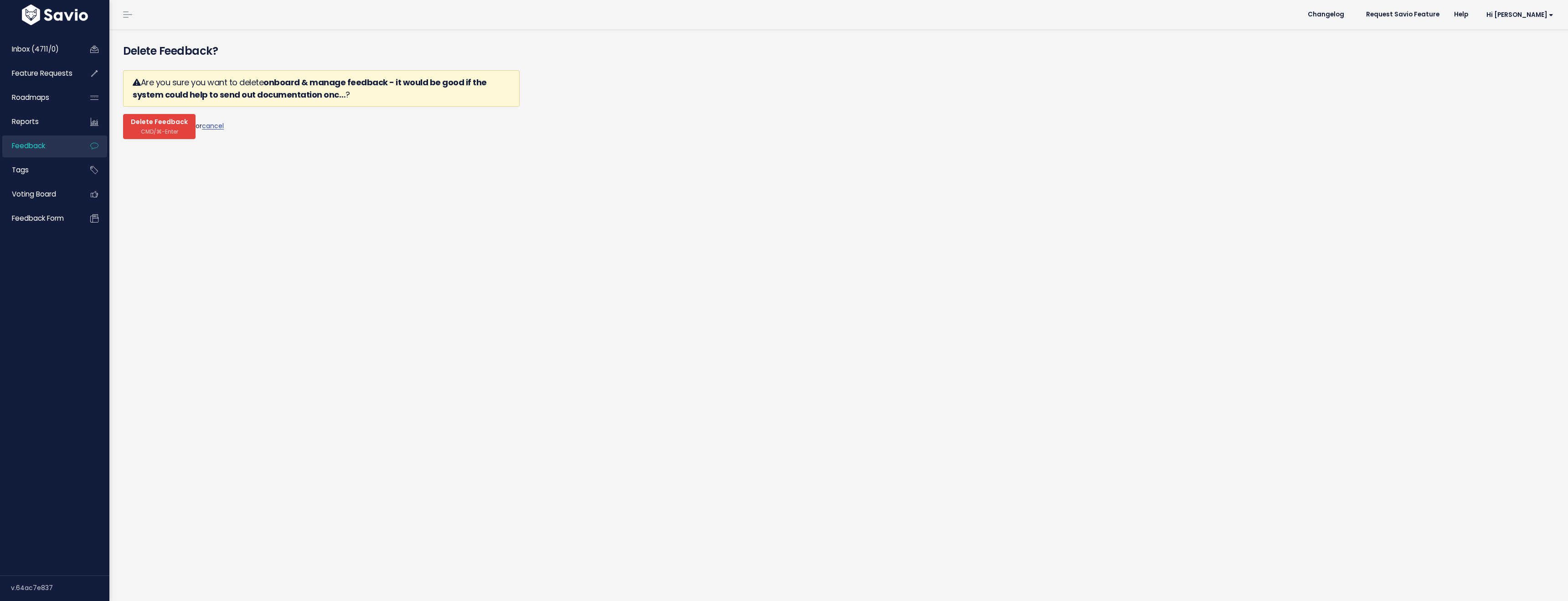
click at [152, 136] on button "Delete Feedback CMD/⌘-Enter" at bounding box center [159, 126] width 72 height 25
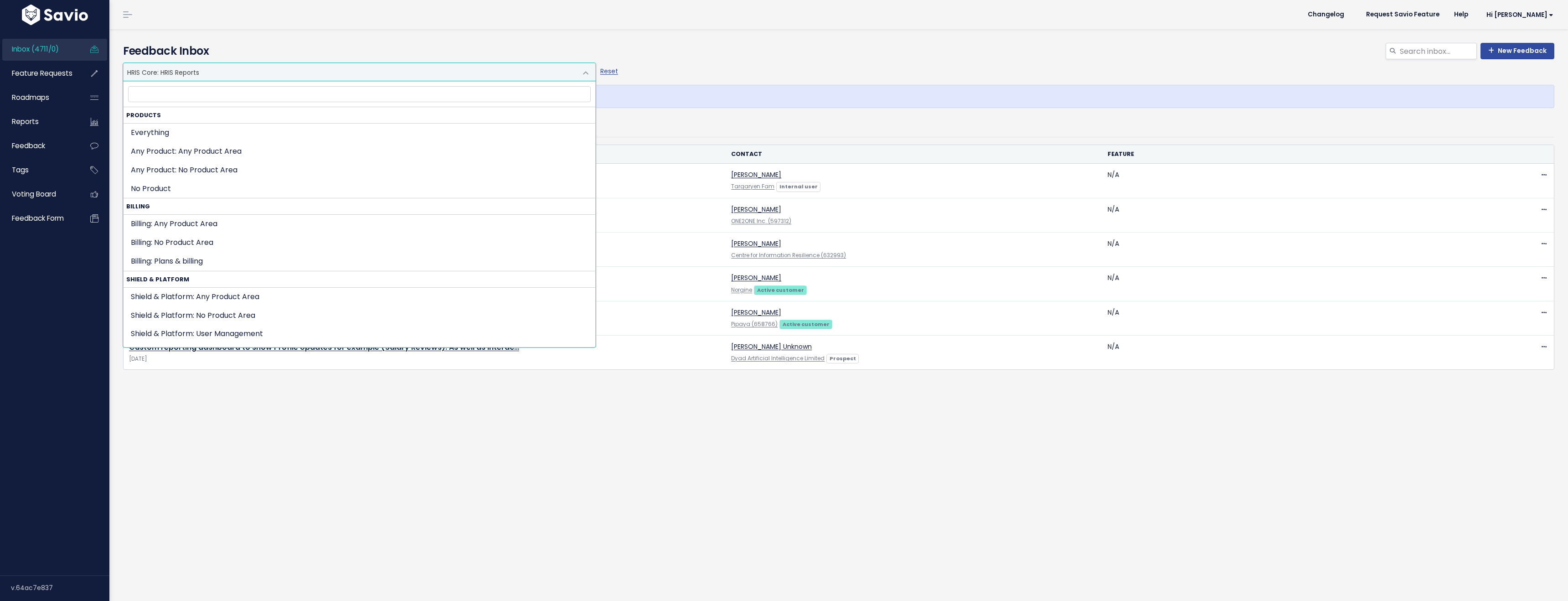
scroll to position [533, 0]
click at [199, 72] on span "HRIS Core: HRIS Reports" at bounding box center [350, 72] width 453 height 17
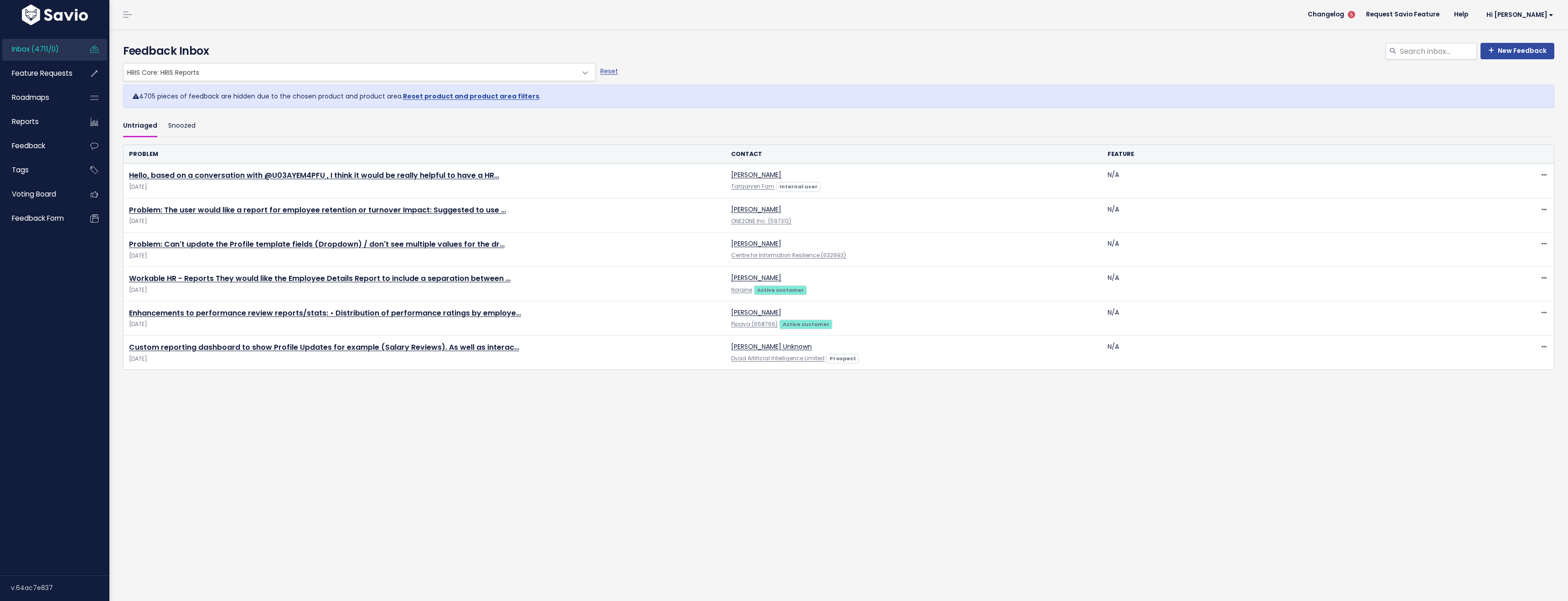
drag, startPoint x: 941, startPoint y: 42, endPoint x: 1341, endPoint y: 42, distance: 400.0
click at [959, 43] on div "New Feedback Feedback Inbox" at bounding box center [838, 46] width 1444 height 34
click at [1444, 49] on input "search" at bounding box center [1437, 50] width 78 height 16
type input "headcount"
click at [607, 72] on link "Reset" at bounding box center [608, 71] width 18 height 9
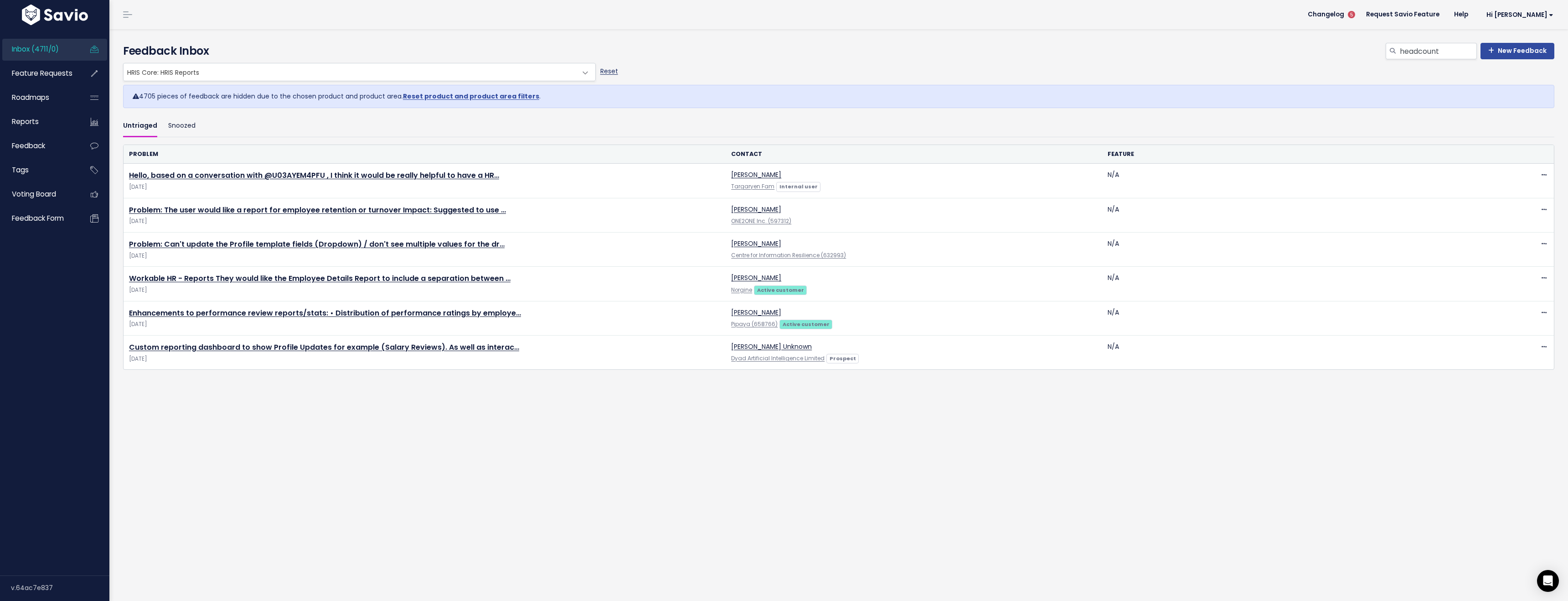
select select ":"
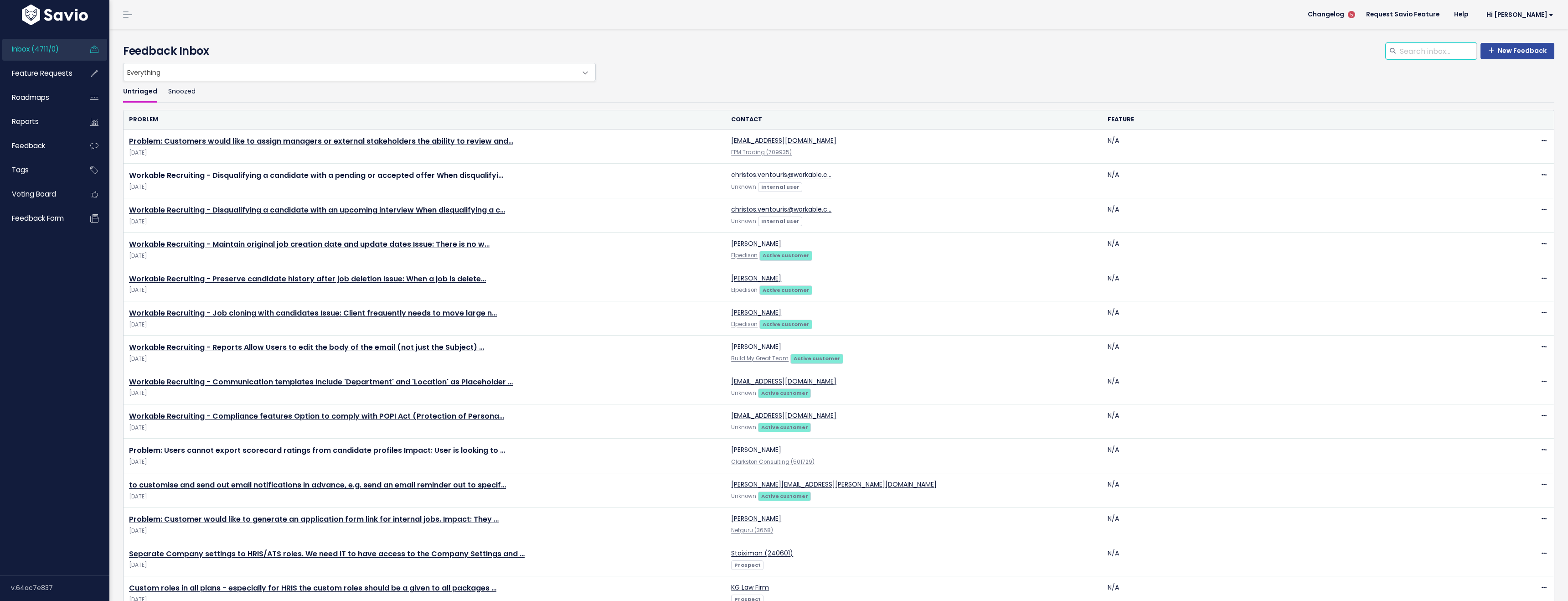
click at [1449, 54] on input "search" at bounding box center [1437, 50] width 78 height 16
type input "headcount"
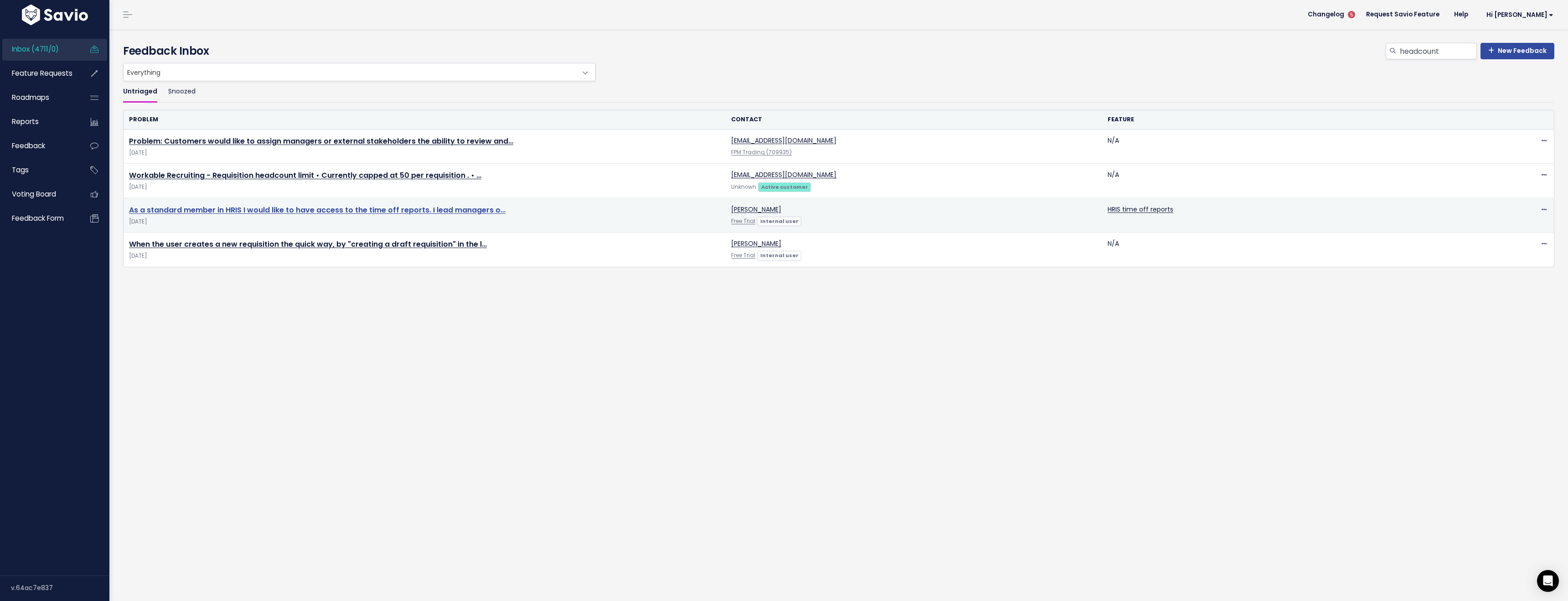
click at [262, 213] on link "As a standard member in HRIS I would like to have access to the time off report…" at bounding box center [317, 210] width 377 height 10
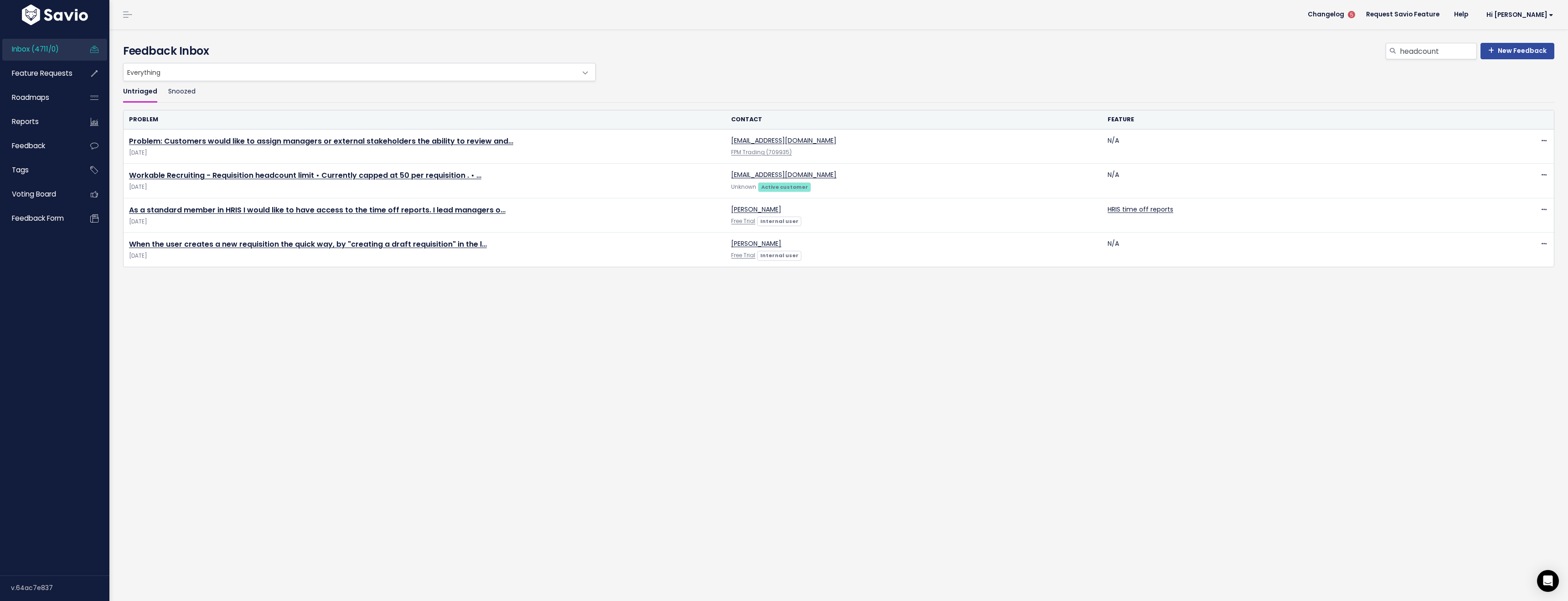
drag, startPoint x: 334, startPoint y: 427, endPoint x: 237, endPoint y: 350, distance: 123.8
click at [332, 426] on div "Time to Triage Nice work! Click the Feedback you just entered. We're going to T…" at bounding box center [838, 315] width 1458 height 572
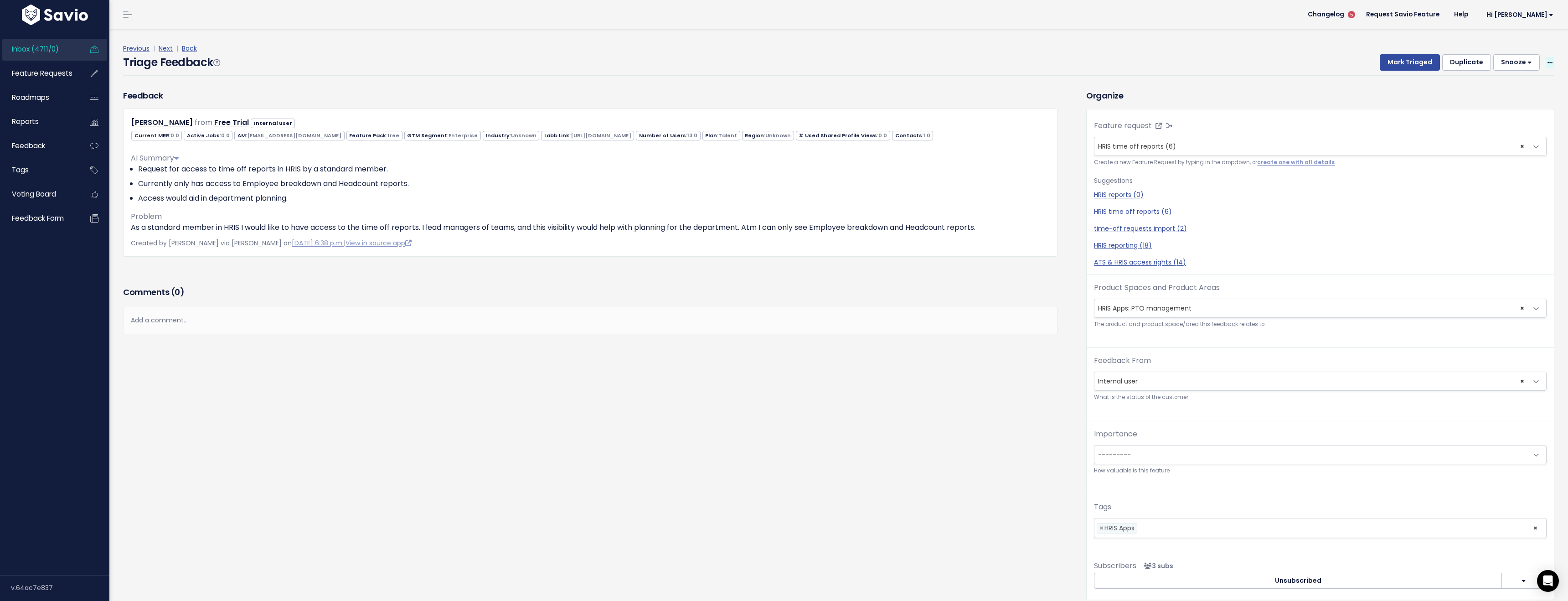
drag, startPoint x: 1551, startPoint y: 55, endPoint x: 1547, endPoint y: 63, distance: 8.9
click at [1548, 61] on div "Mark Triaged Duplicate [GEOGRAPHIC_DATA] 1 day 3 days 7 days 14 days Edit Delete" at bounding box center [1461, 62] width 186 height 16
drag, startPoint x: 1547, startPoint y: 63, endPoint x: 1473, endPoint y: 185, distance: 142.7
click at [1547, 63] on icon at bounding box center [1549, 63] width 5 height 6
click at [1511, 113] on link "Delete" at bounding box center [1513, 105] width 66 height 18
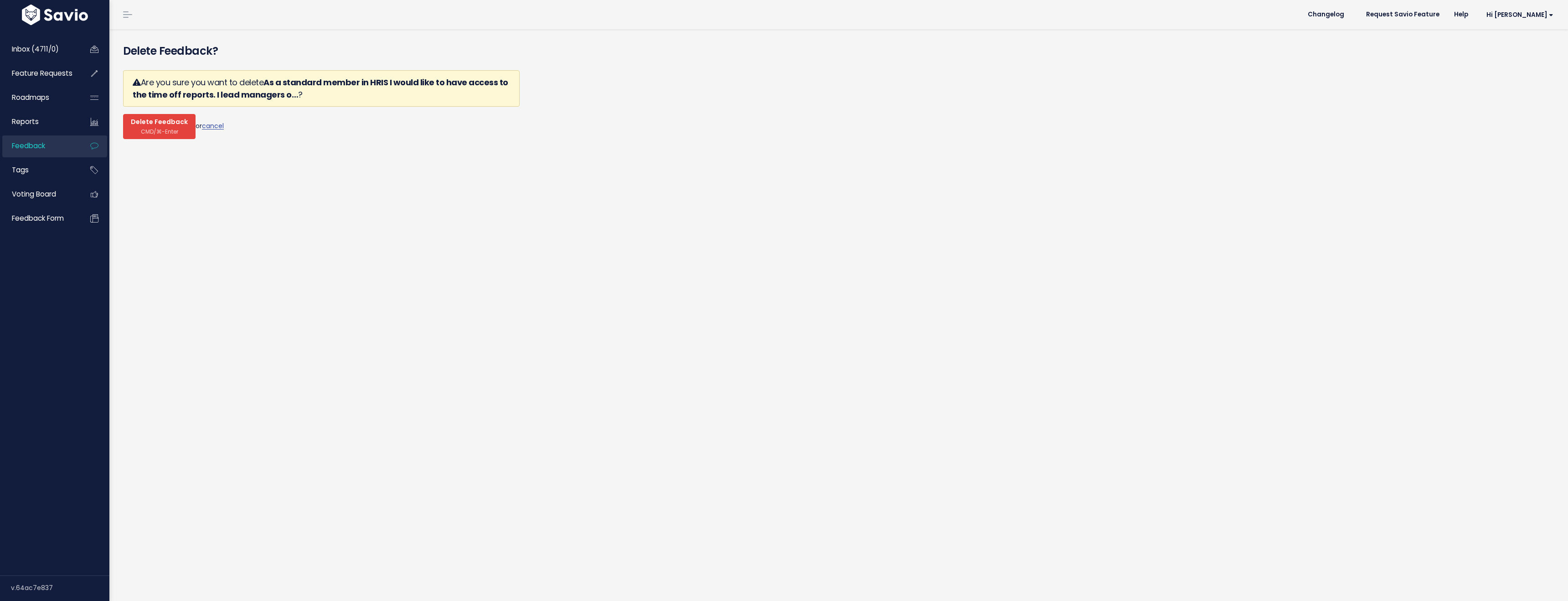
drag, startPoint x: 144, startPoint y: 125, endPoint x: 488, endPoint y: 38, distance: 354.8
click at [144, 125] on span "Delete Feedback" at bounding box center [159, 122] width 57 height 9
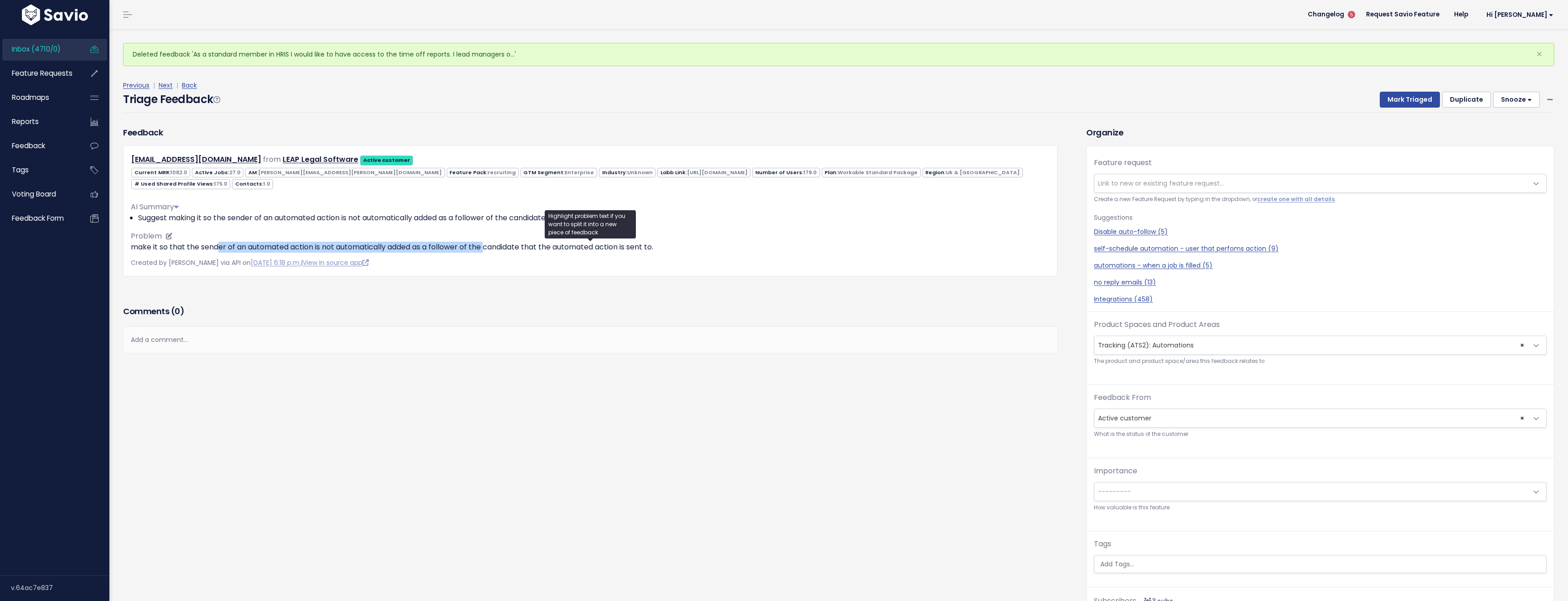
drag, startPoint x: 217, startPoint y: 247, endPoint x: 490, endPoint y: 246, distance: 273.0
click at [490, 246] on p "make it so that the sender of an automated action is not automatically added as…" at bounding box center [590, 246] width 919 height 11
